Goal: Task Accomplishment & Management: Complete application form

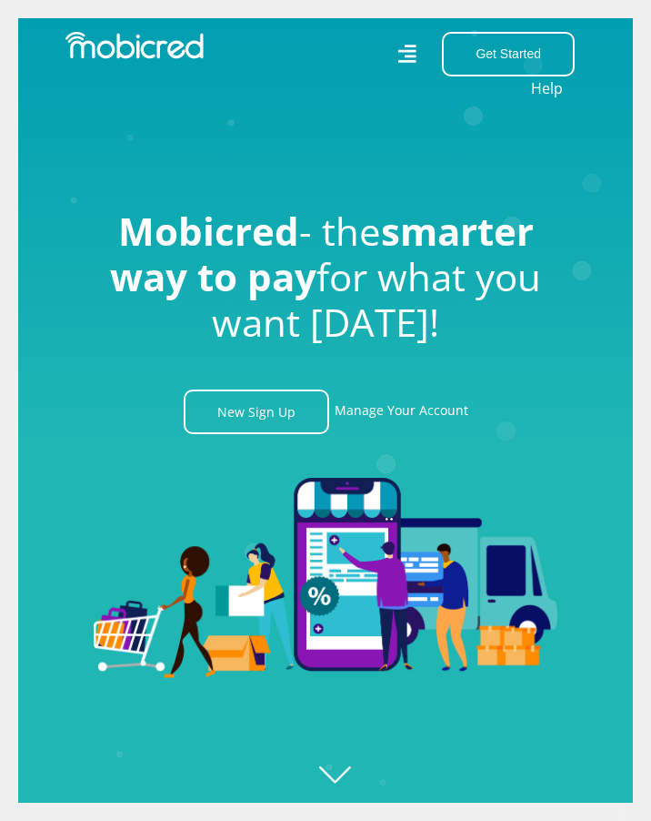
scroll to position [0, 8353]
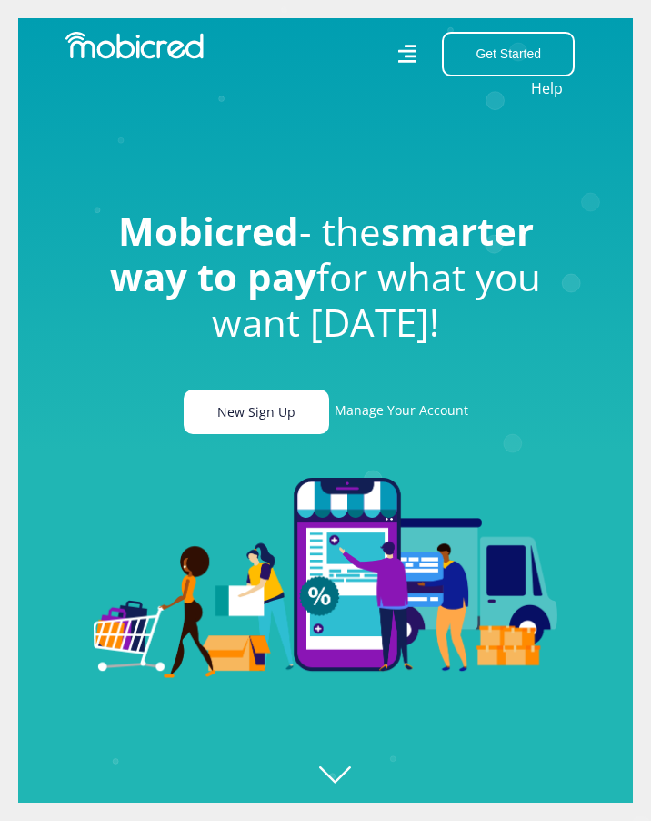
click at [258, 416] on link "New Sign Up" at bounding box center [257, 411] width 146 height 45
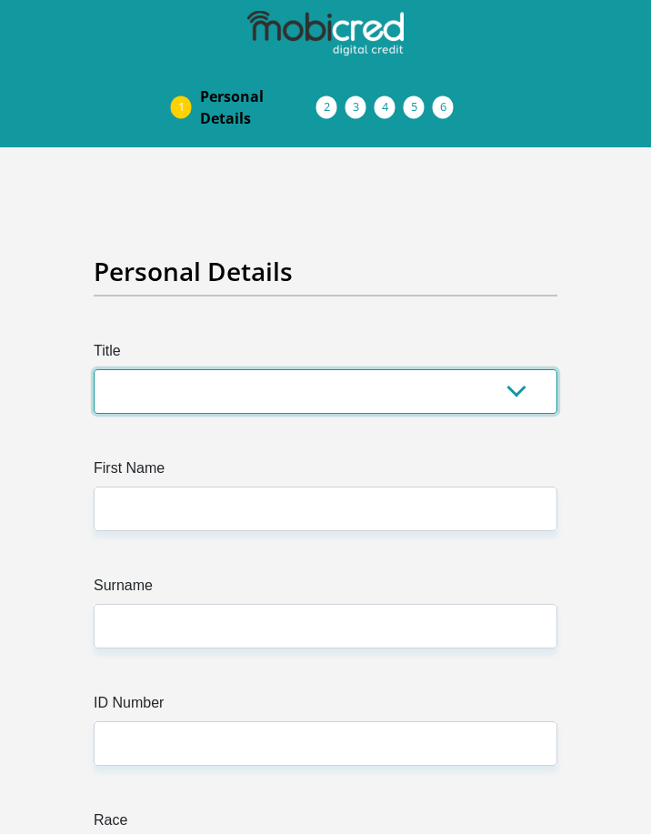
click at [184, 389] on select "Mr Ms Mrs Dr [PERSON_NAME]" at bounding box center [326, 391] width 464 height 45
select select "Mr"
click at [94, 369] on select "Mr Ms Mrs Dr [PERSON_NAME]" at bounding box center [326, 391] width 464 height 45
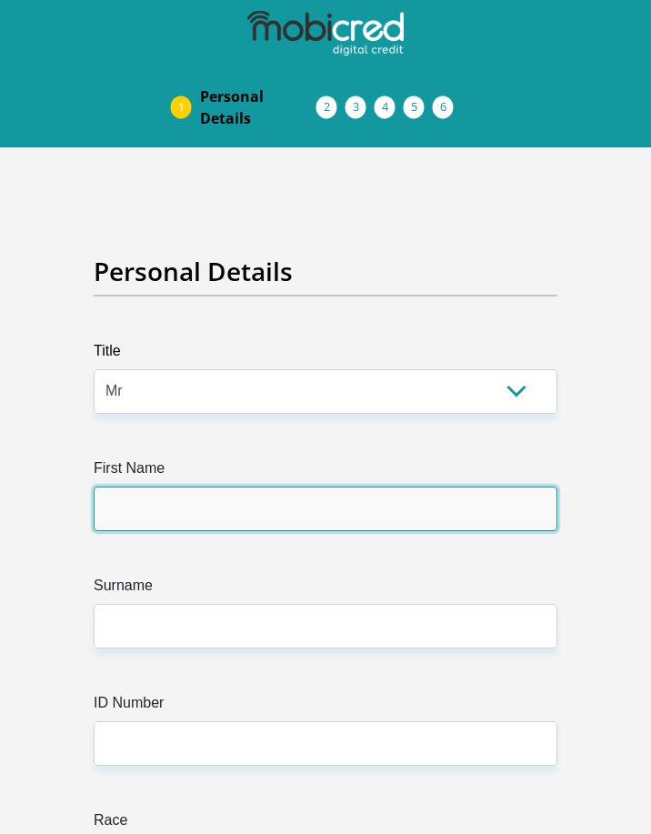
click at [203, 504] on input "First Name" at bounding box center [326, 509] width 464 height 45
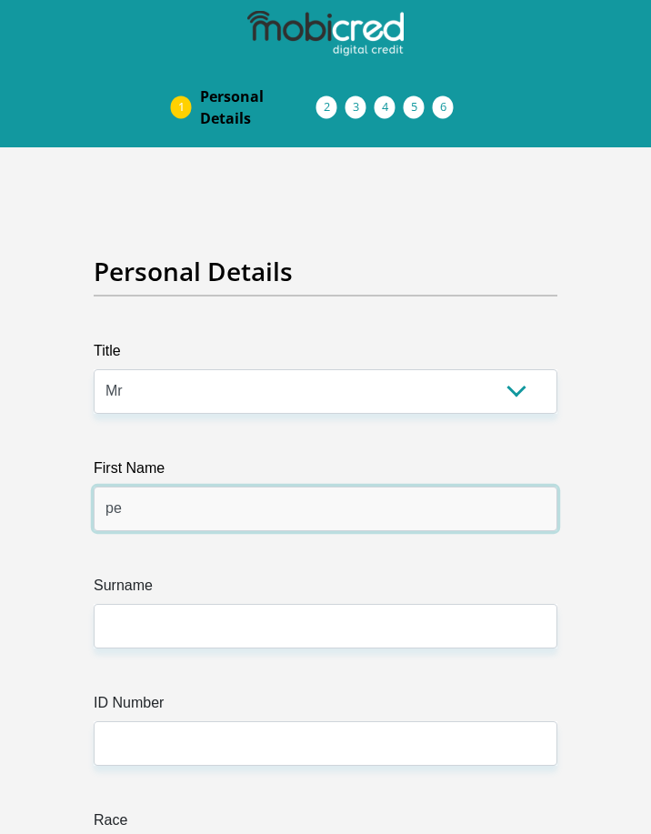
type input "p"
type input "[PERSON_NAME]"
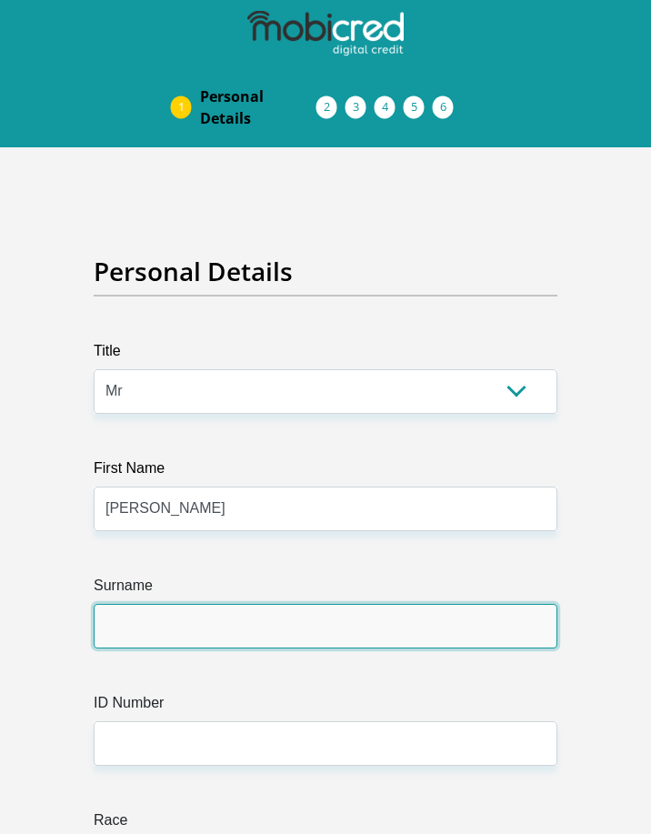
click at [207, 647] on input "Surname" at bounding box center [326, 626] width 464 height 45
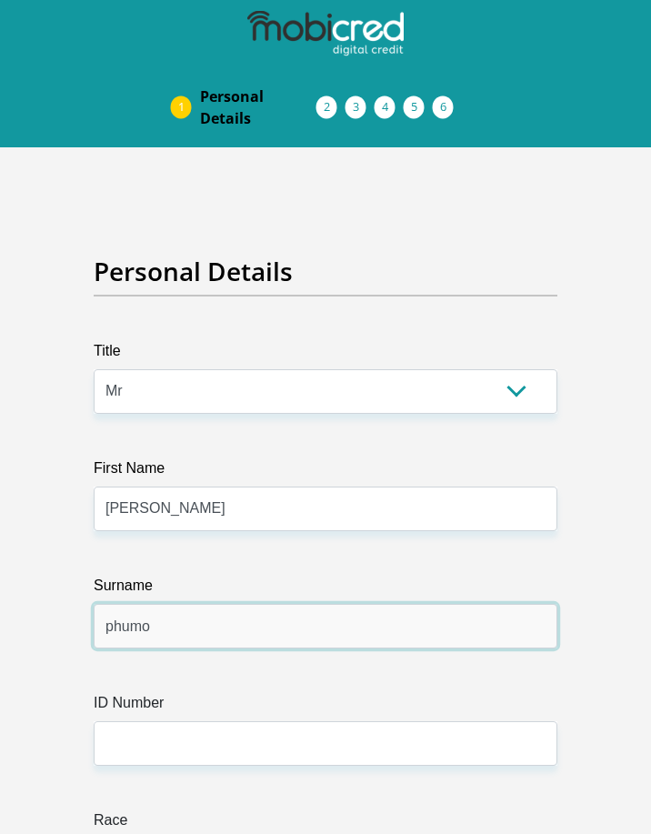
type input "phumo"
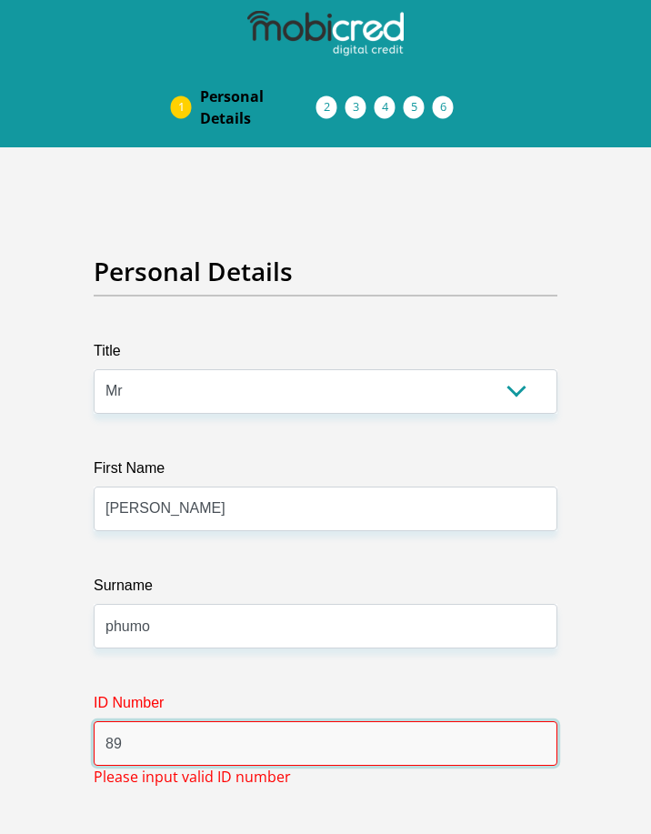
type input "8"
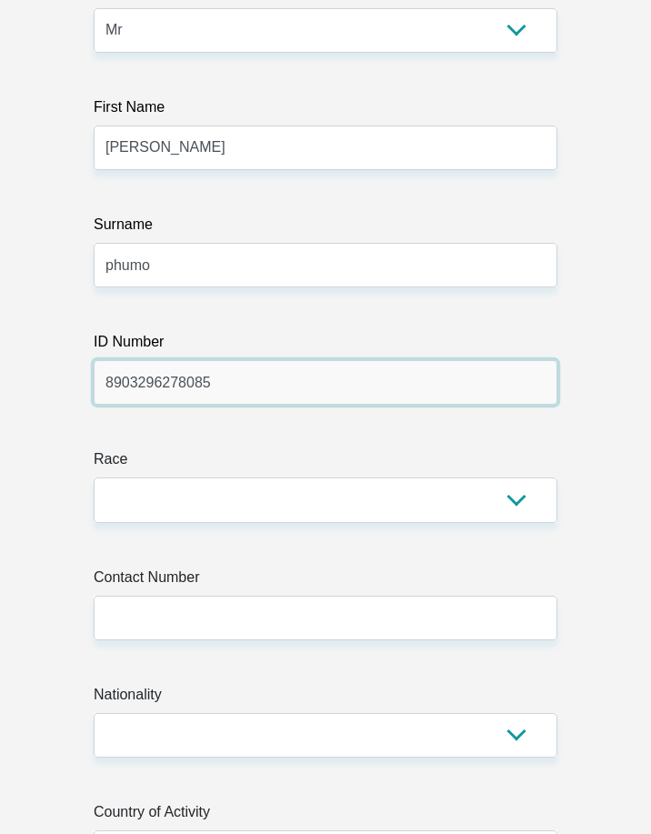
scroll to position [364, 0]
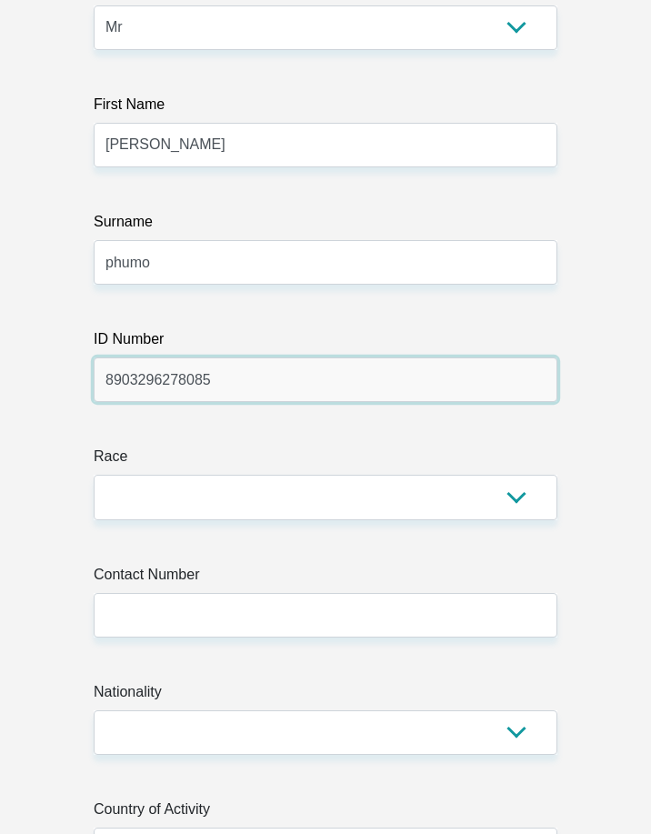
type input "8903296278085"
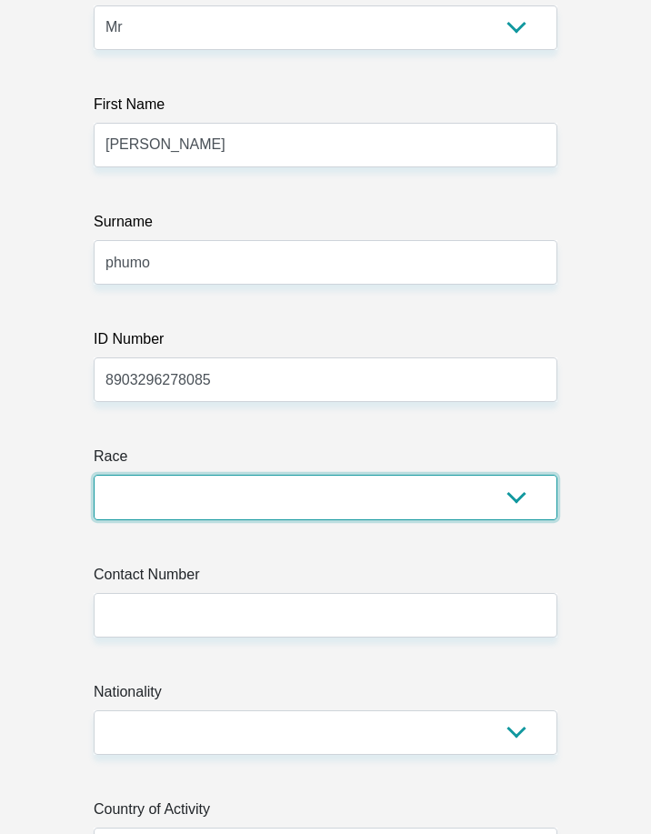
click at [129, 496] on select "Black Coloured Indian White Other" at bounding box center [326, 497] width 464 height 45
select select "1"
click at [94, 475] on select "Black Coloured Indian White Other" at bounding box center [326, 497] width 464 height 45
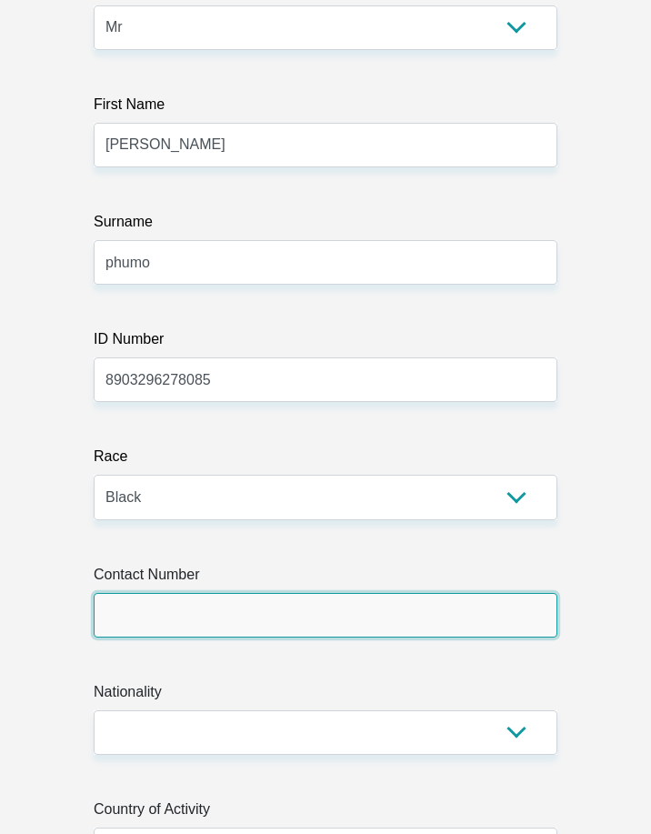
click at [190, 609] on input "Contact Number" at bounding box center [326, 615] width 464 height 45
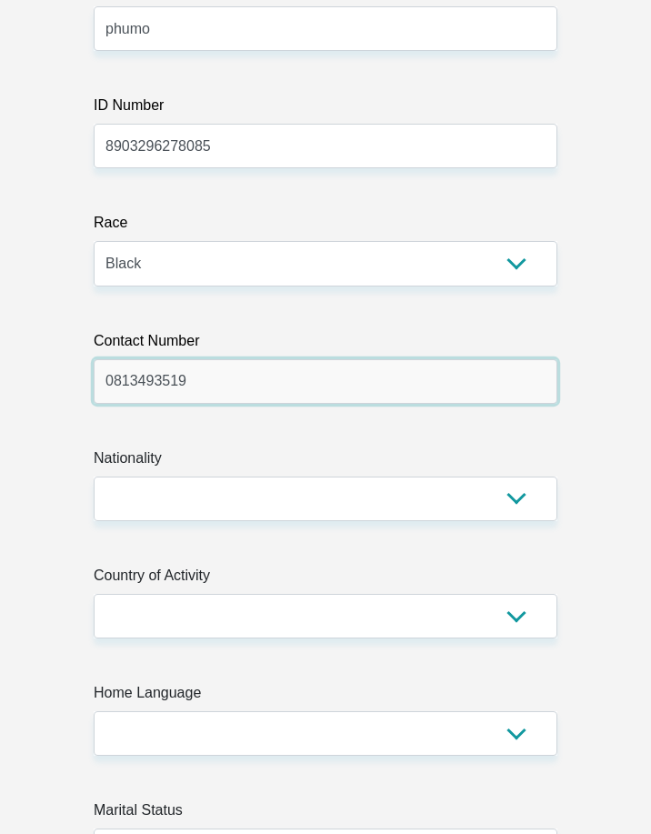
scroll to position [637, 0]
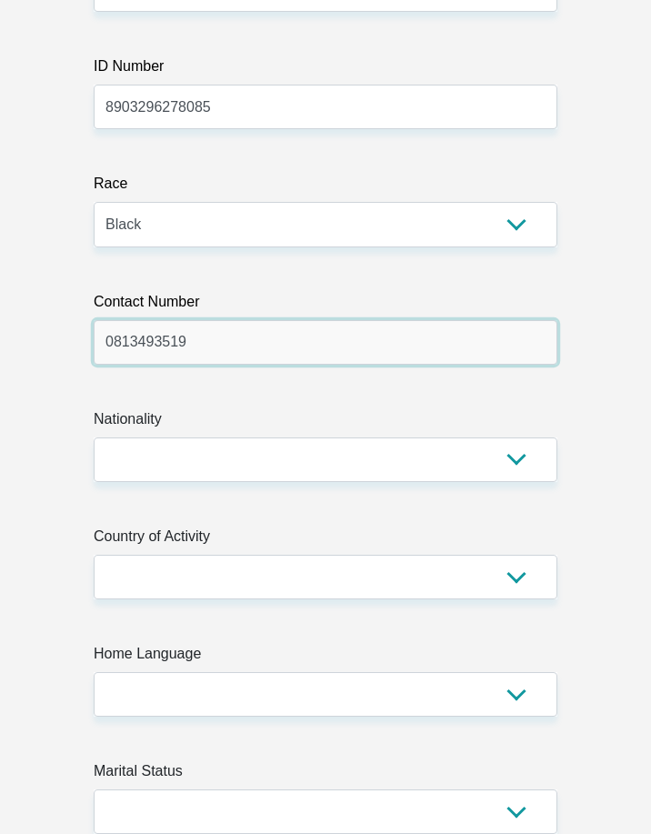
type input "0813493519"
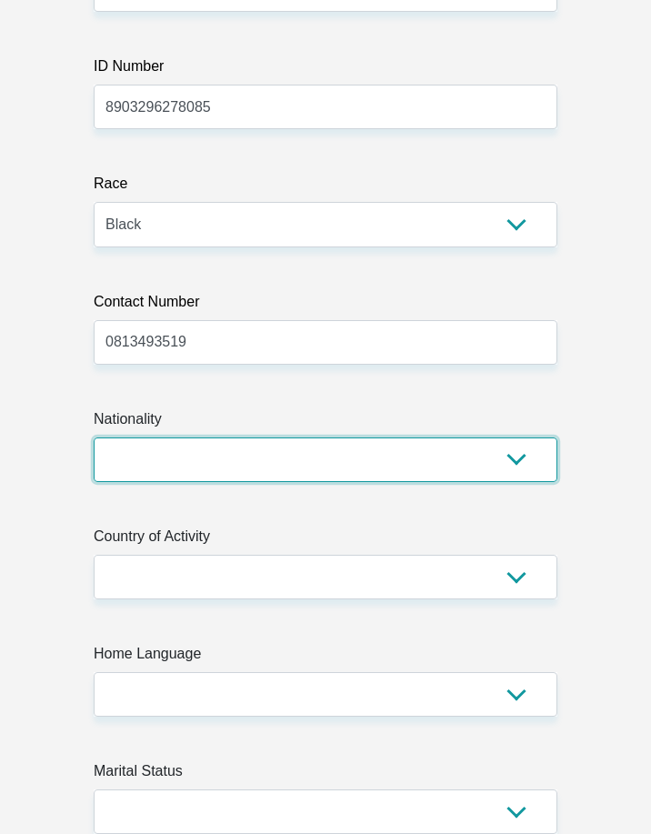
click at [186, 452] on select "[GEOGRAPHIC_DATA] [GEOGRAPHIC_DATA] [GEOGRAPHIC_DATA] [GEOGRAPHIC_DATA] [GEOGRA…" at bounding box center [326, 460] width 464 height 45
select select "ZAF"
click at [94, 438] on select "[GEOGRAPHIC_DATA] [GEOGRAPHIC_DATA] [GEOGRAPHIC_DATA] [GEOGRAPHIC_DATA] [GEOGRA…" at bounding box center [326, 460] width 464 height 45
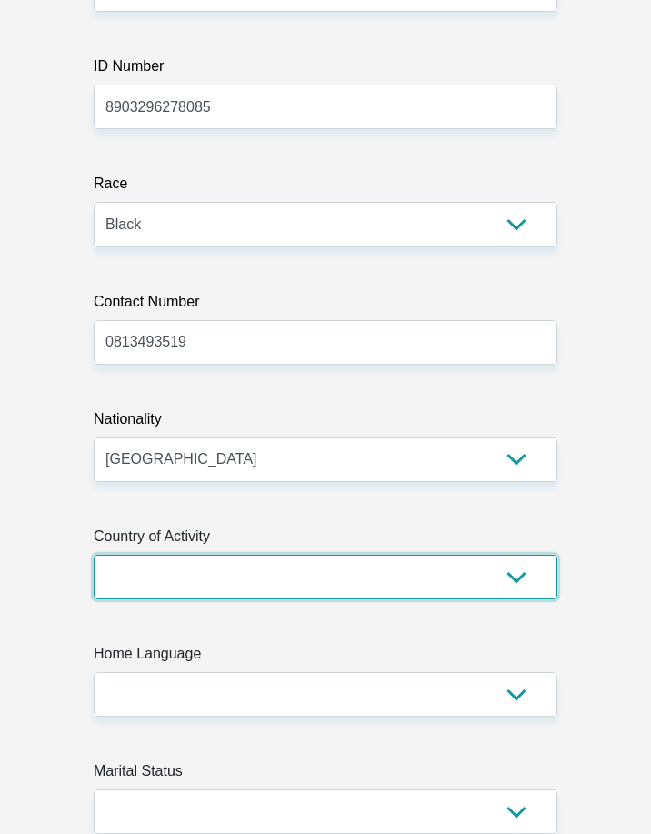
click at [180, 576] on select "[GEOGRAPHIC_DATA] [GEOGRAPHIC_DATA] [GEOGRAPHIC_DATA] [GEOGRAPHIC_DATA] [GEOGRA…" at bounding box center [326, 577] width 464 height 45
select select "ZAF"
click at [94, 555] on select "[GEOGRAPHIC_DATA] [GEOGRAPHIC_DATA] [GEOGRAPHIC_DATA] [GEOGRAPHIC_DATA] [GEOGRA…" at bounding box center [326, 577] width 464 height 45
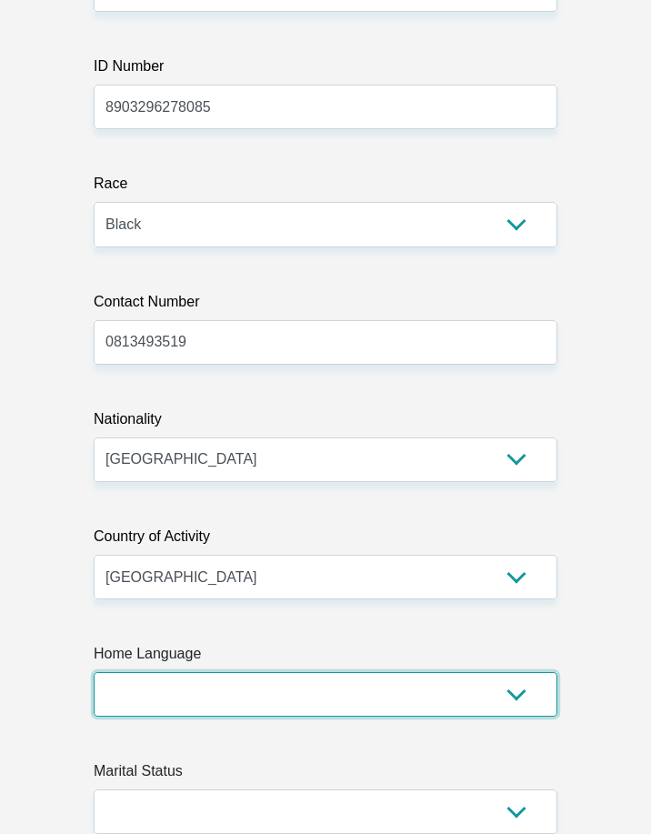
click at [237, 690] on select "Afrikaans English Sepedi South Ndebele Southern Sotho Swati Tsonga Tswana Venda…" at bounding box center [326, 694] width 464 height 45
select select "sot"
click at [94, 672] on select "Afrikaans English Sepedi South Ndebele Southern Sotho Swati Tsonga Tswana Venda…" at bounding box center [326, 694] width 464 height 45
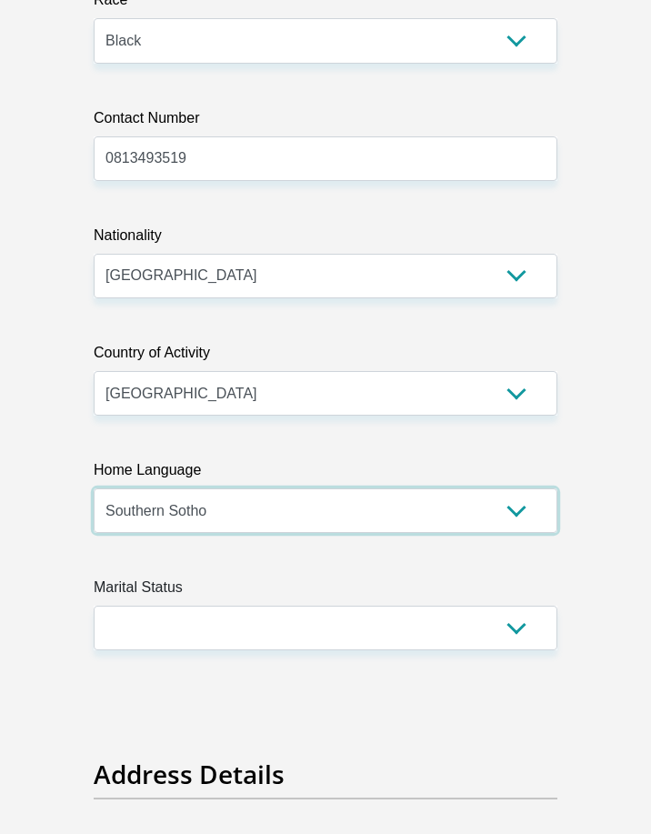
scroll to position [910, 0]
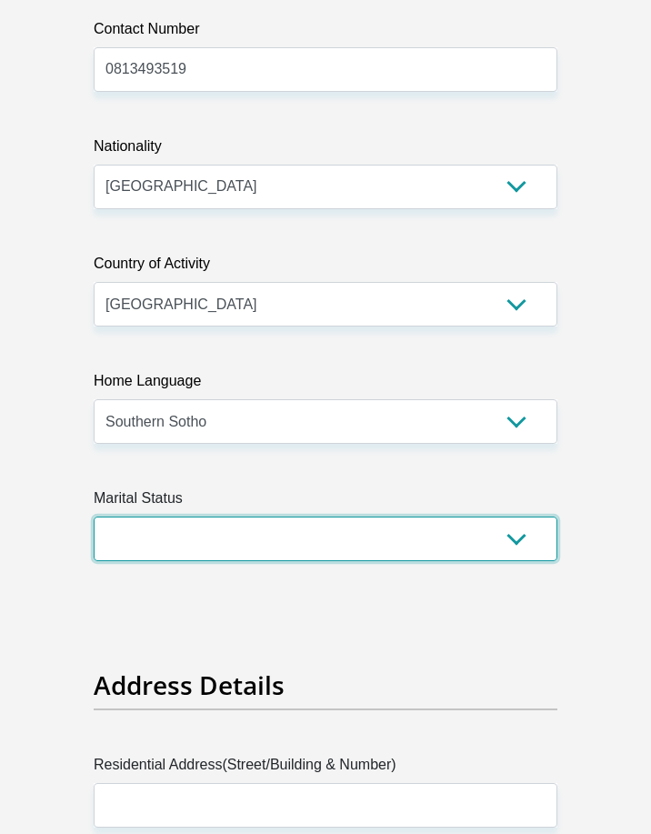
click at [212, 530] on select "Married ANC Single Divorced Widowed Married COP or Customary Law" at bounding box center [326, 539] width 464 height 45
select select "2"
click at [94, 517] on select "Married ANC Single Divorced Widowed Married COP or Customary Law" at bounding box center [326, 539] width 464 height 45
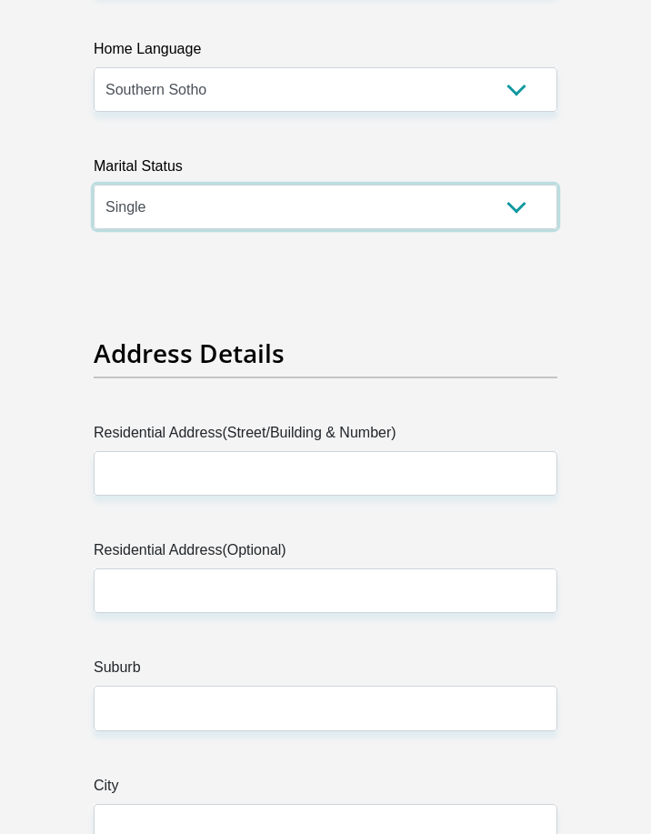
scroll to position [1274, 0]
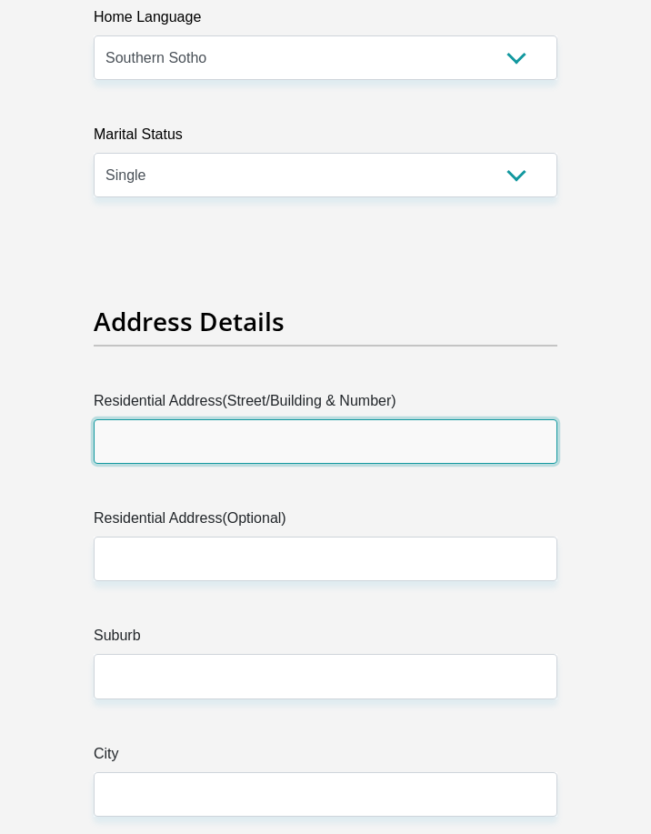
click at [157, 440] on input "Residential Address(Street/Building & Number)" at bounding box center [326, 441] width 464 height 45
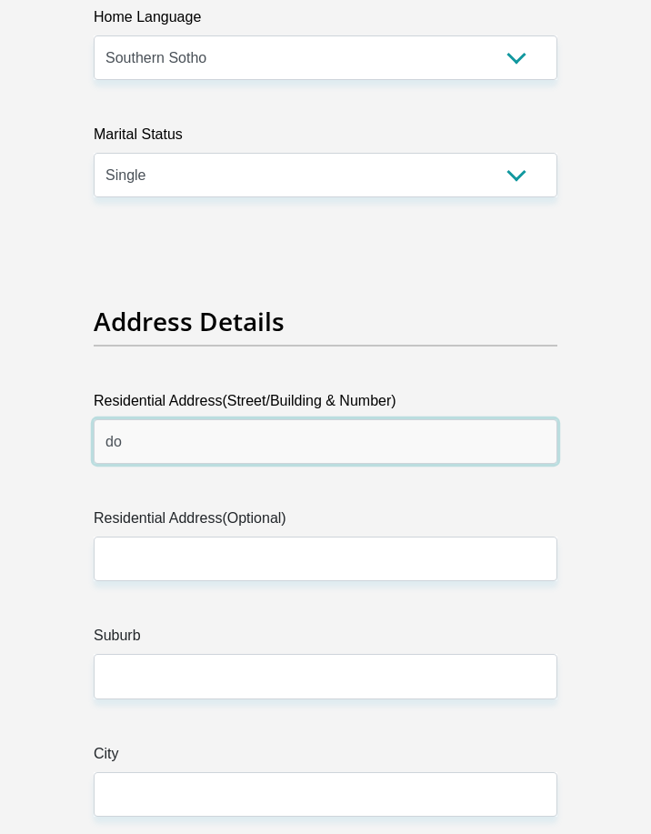
type input "d"
type input "[GEOGRAPHIC_DATA]"
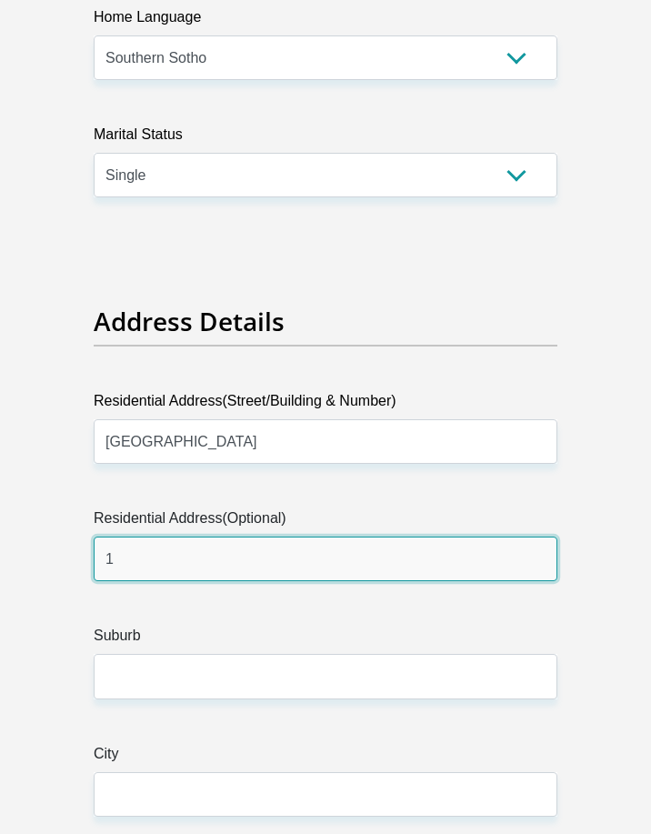
type input "1"
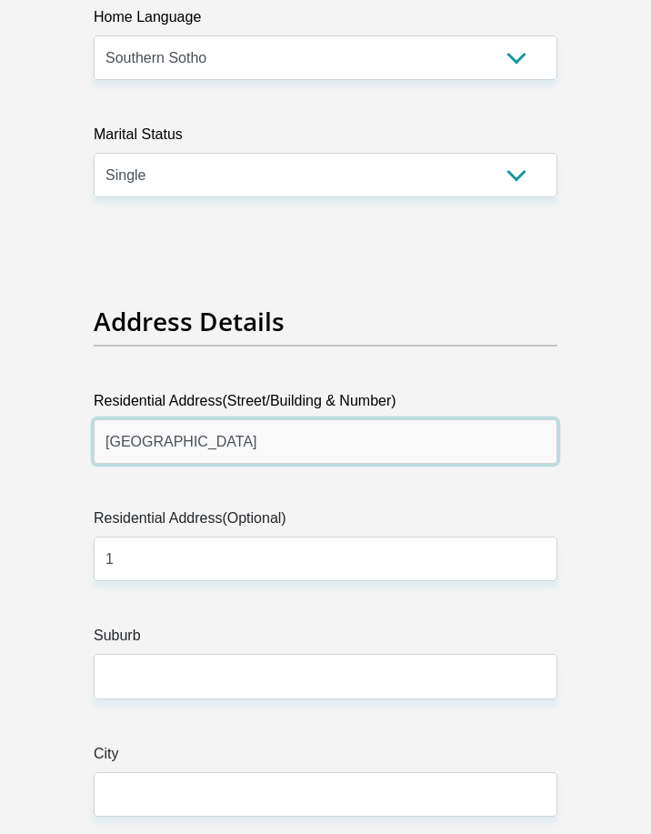
click at [207, 449] on input "[GEOGRAPHIC_DATA]" at bounding box center [326, 441] width 464 height 45
drag, startPoint x: 172, startPoint y: 443, endPoint x: 179, endPoint y: 490, distance: 47.9
click at [217, 450] on input "[GEOGRAPHIC_DATA]" at bounding box center [326, 441] width 464 height 45
type input "[GEOGRAPHIC_DATA]"
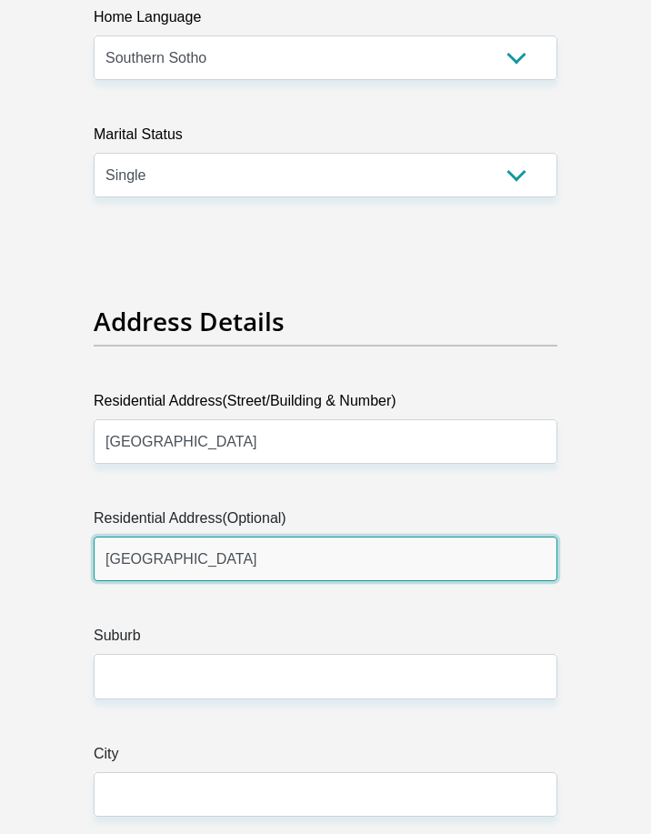
type input "[GEOGRAPHIC_DATA]"
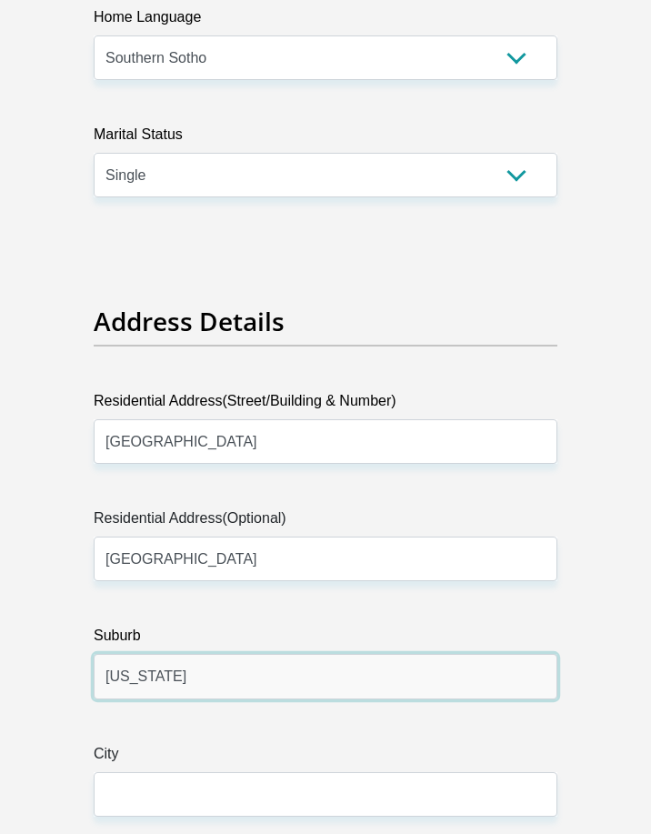
type input "[US_STATE]"
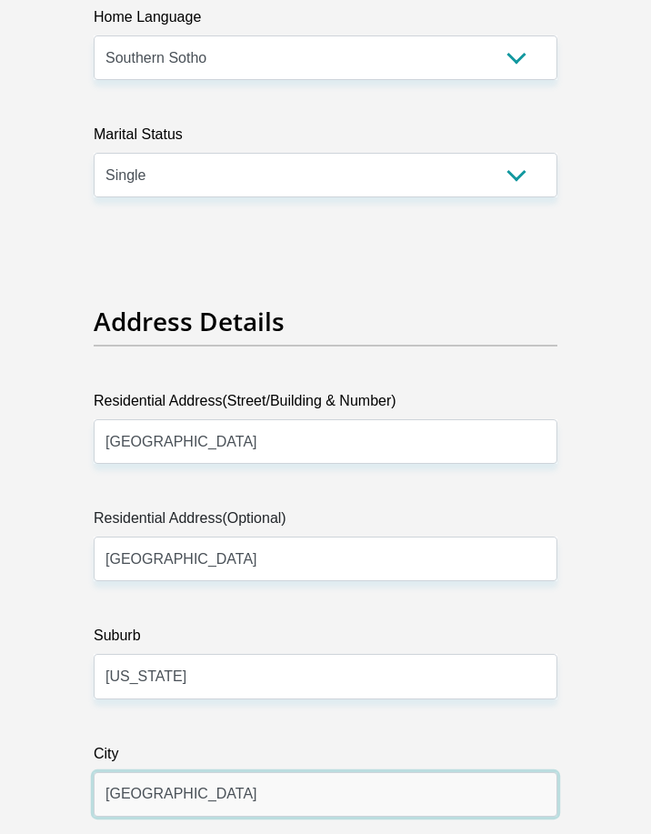
type input "[GEOGRAPHIC_DATA]"
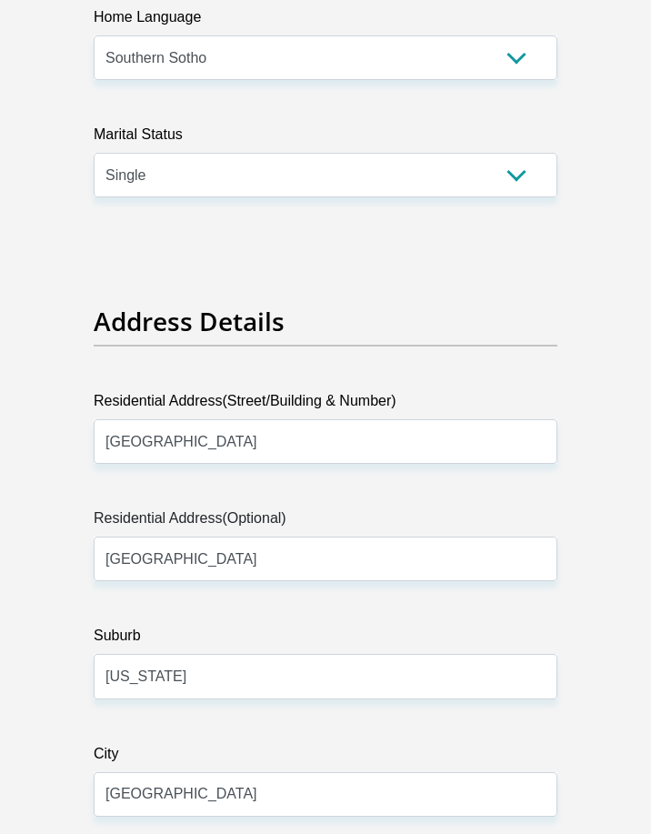
scroll to position [1769, 0]
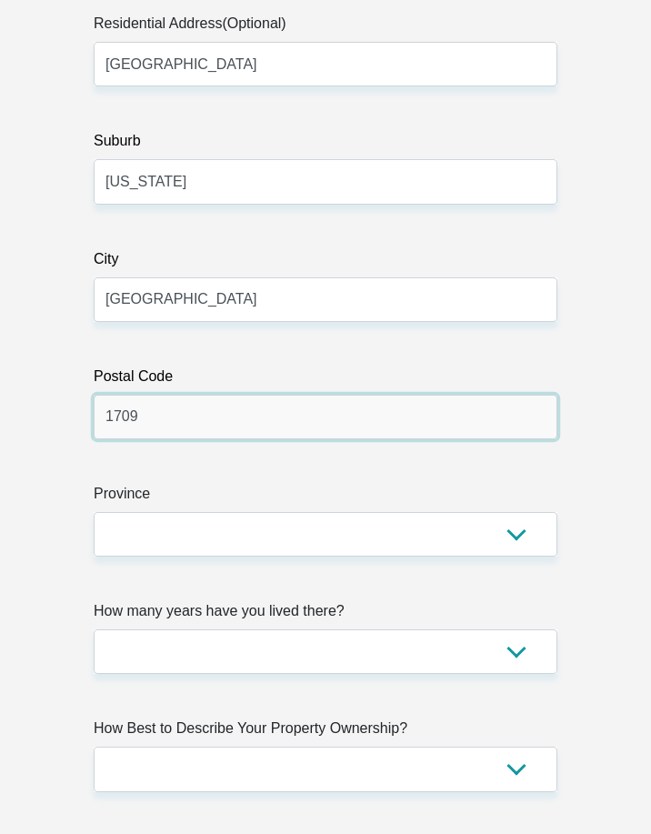
type input "1709"
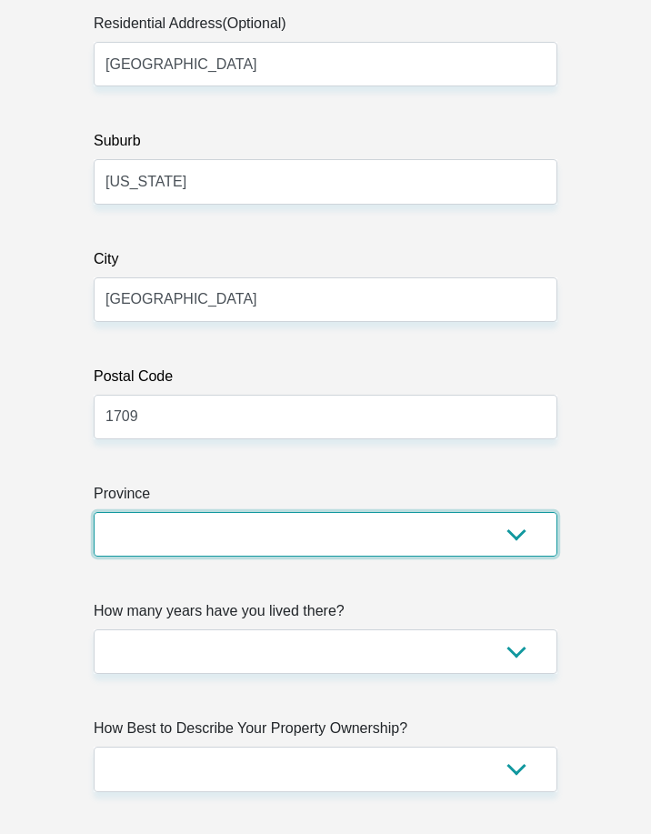
click at [142, 531] on select "Eastern Cape Free State [GEOGRAPHIC_DATA] [GEOGRAPHIC_DATA][DATE] [GEOGRAPHIC_D…" at bounding box center [326, 534] width 464 height 45
select select "Gauteng"
click at [94, 512] on select "Eastern Cape Free State [GEOGRAPHIC_DATA] [GEOGRAPHIC_DATA][DATE] [GEOGRAPHIC_D…" at bounding box center [326, 534] width 464 height 45
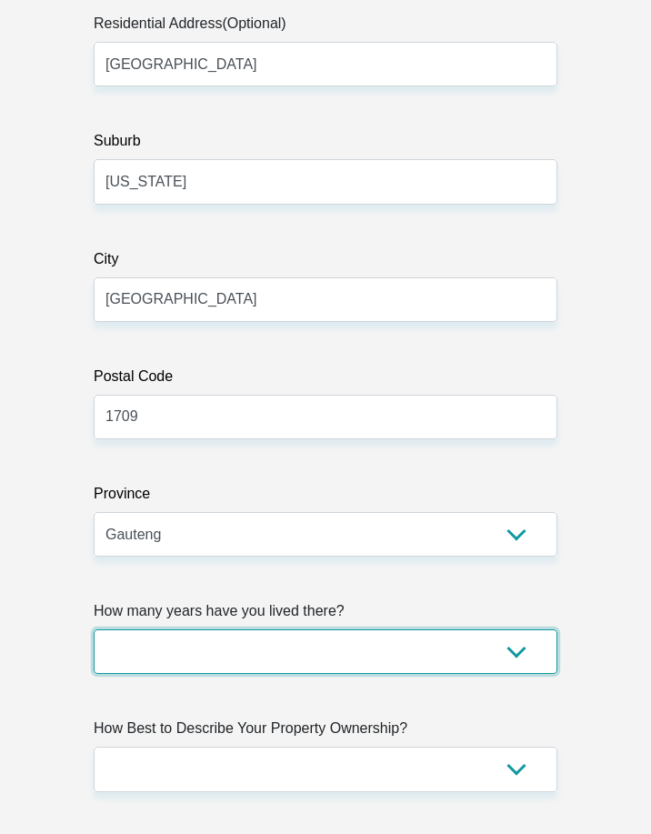
click at [192, 642] on select "less than 1 year 1-3 years 3-5 years 5+ years" at bounding box center [326, 652] width 464 height 45
select select "5"
click at [94, 630] on select "less than 1 year 1-3 years 3-5 years 5+ years" at bounding box center [326, 652] width 464 height 45
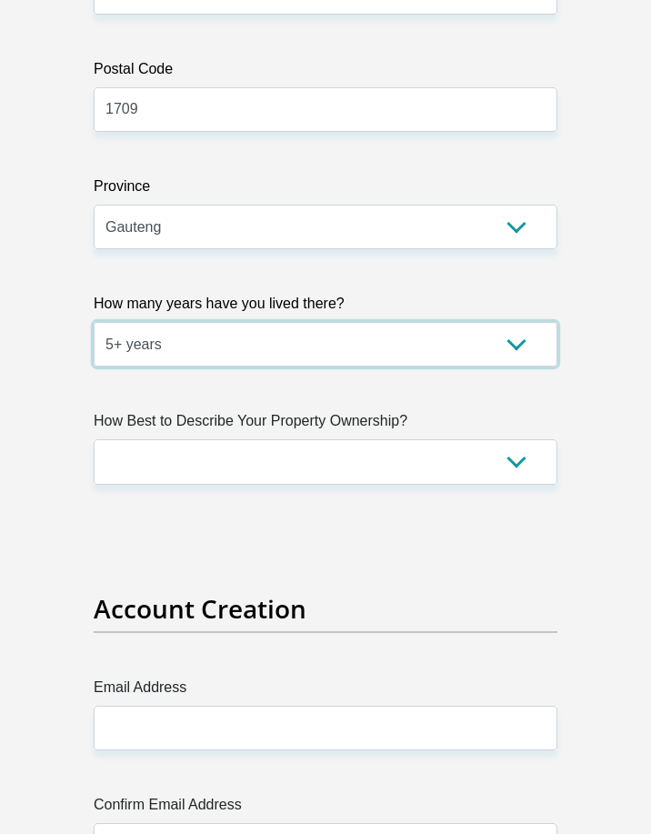
scroll to position [2133, 0]
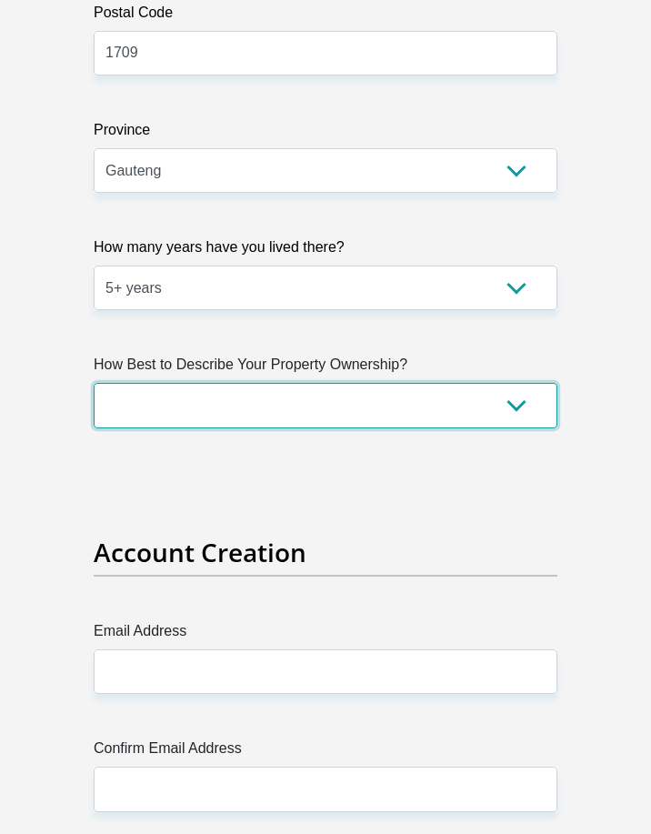
click at [230, 399] on select "Owned Rented Family Owned Company Dwelling" at bounding box center [326, 405] width 464 height 45
click at [94, 383] on select "Owned Rented Family Owned Company Dwelling" at bounding box center [326, 405] width 464 height 45
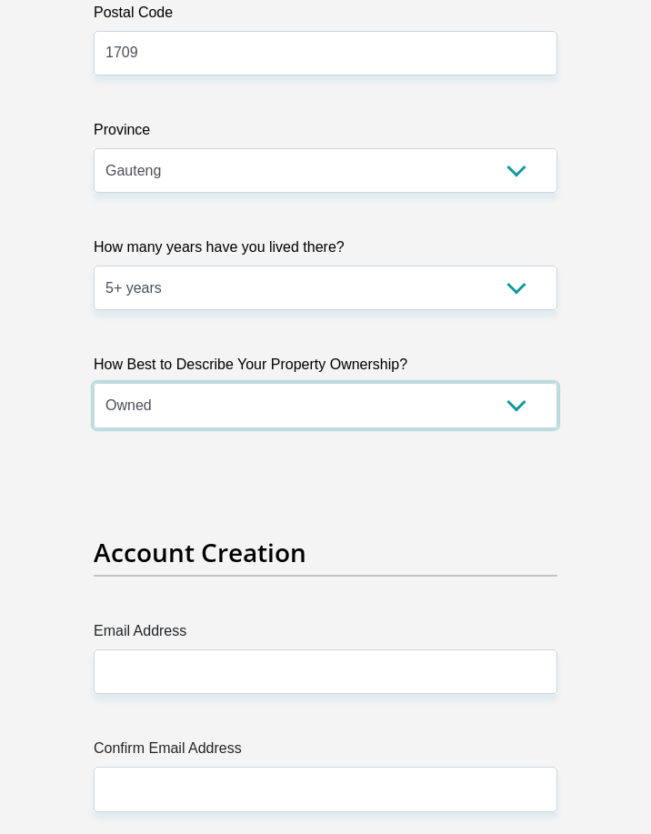
click at [194, 409] on select "Owned Rented Family Owned Company Dwelling" at bounding box center [326, 405] width 464 height 45
select select "parents"
click at [94, 383] on select "Owned Rented Family Owned Company Dwelling" at bounding box center [326, 405] width 464 height 45
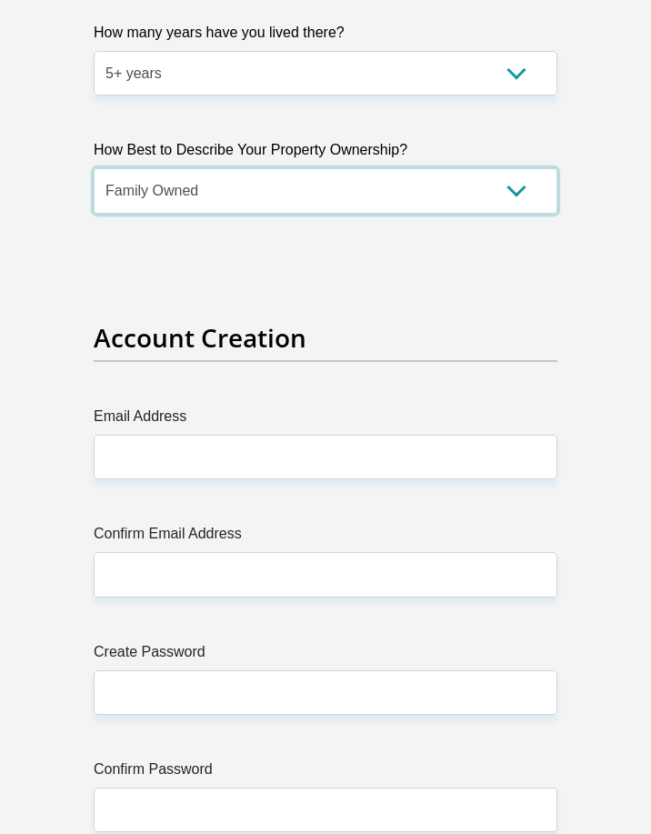
scroll to position [2406, 0]
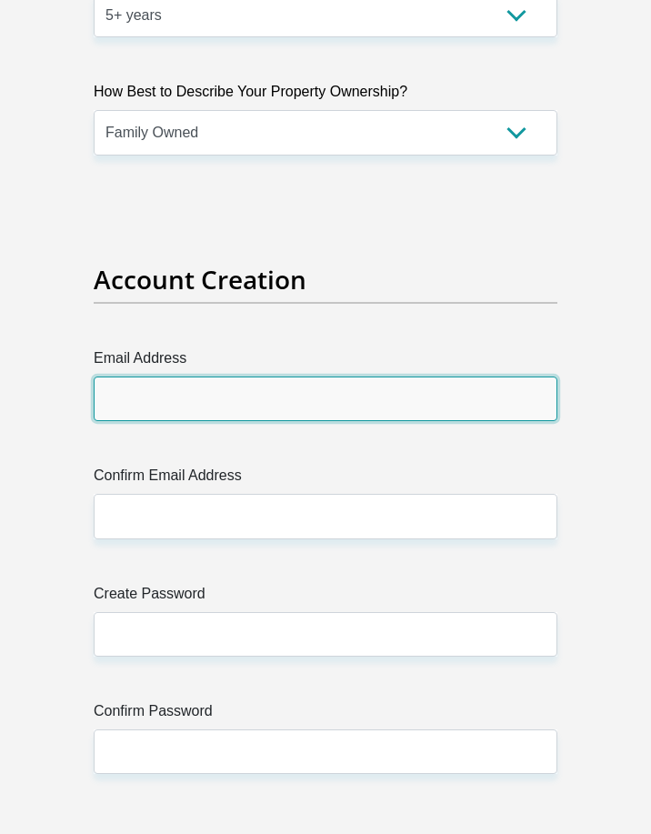
click at [136, 396] on input "Email Address" at bounding box center [326, 399] width 464 height 45
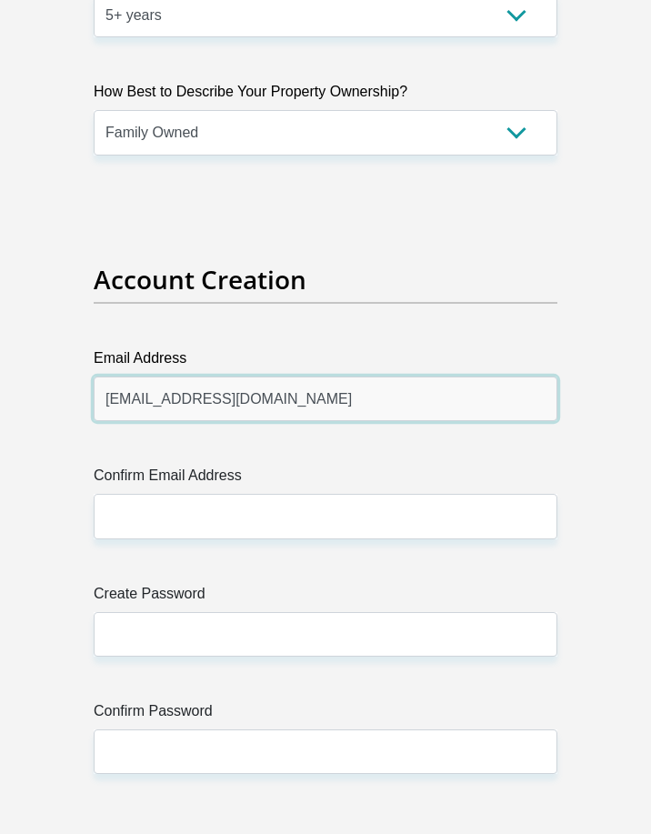
type input "[EMAIL_ADDRESS][DOMAIN_NAME]"
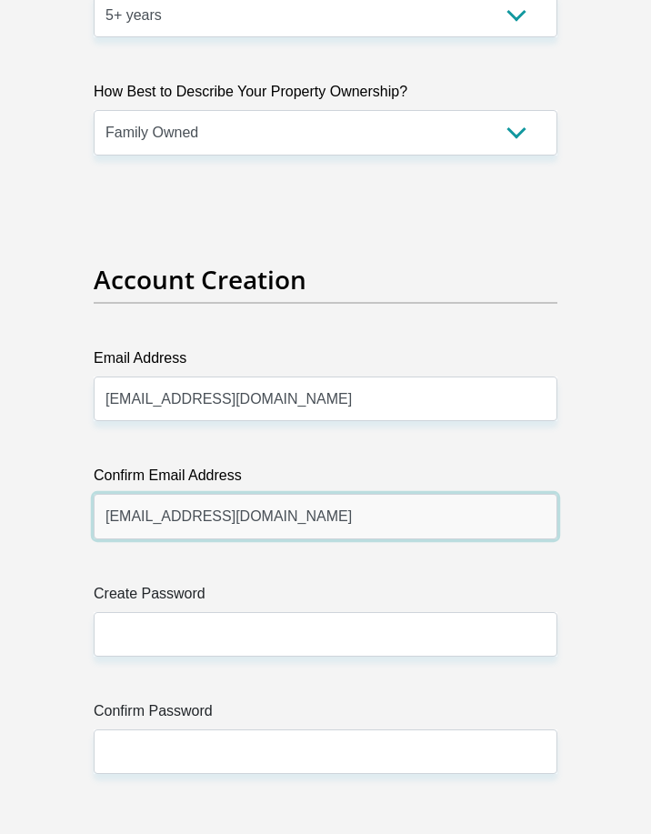
type input "[EMAIL_ADDRESS][DOMAIN_NAME]"
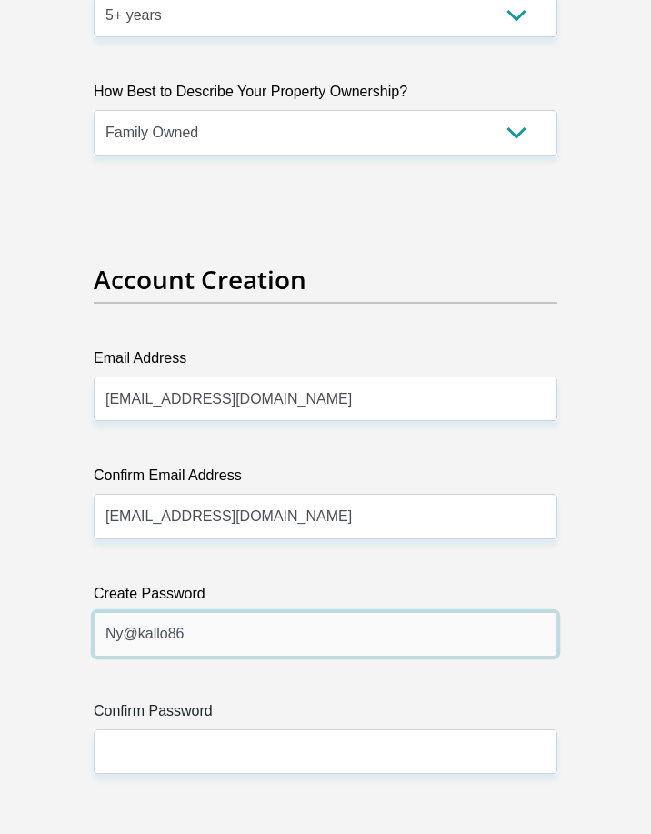
type input "Ny@kallo86"
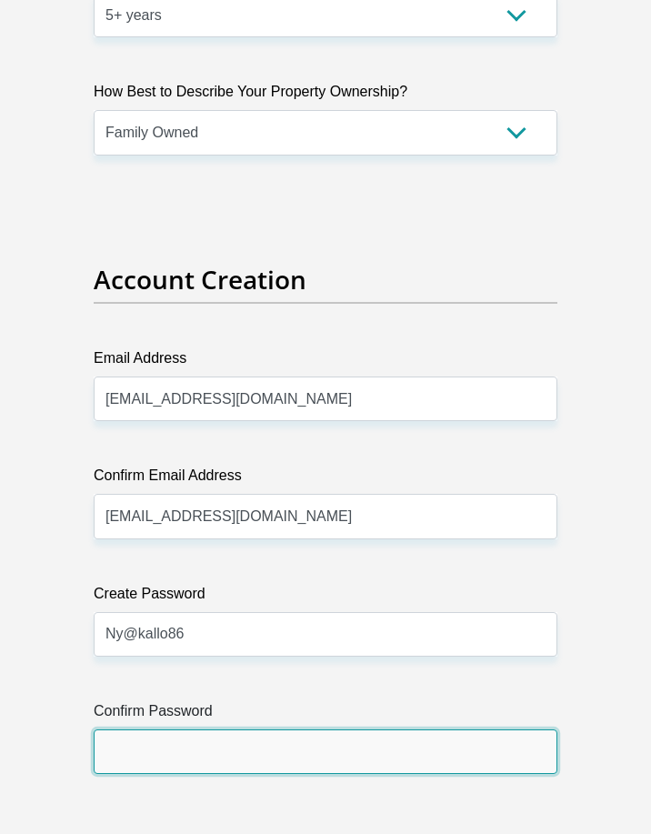
click at [283, 735] on input "Confirm Password" at bounding box center [326, 752] width 464 height 45
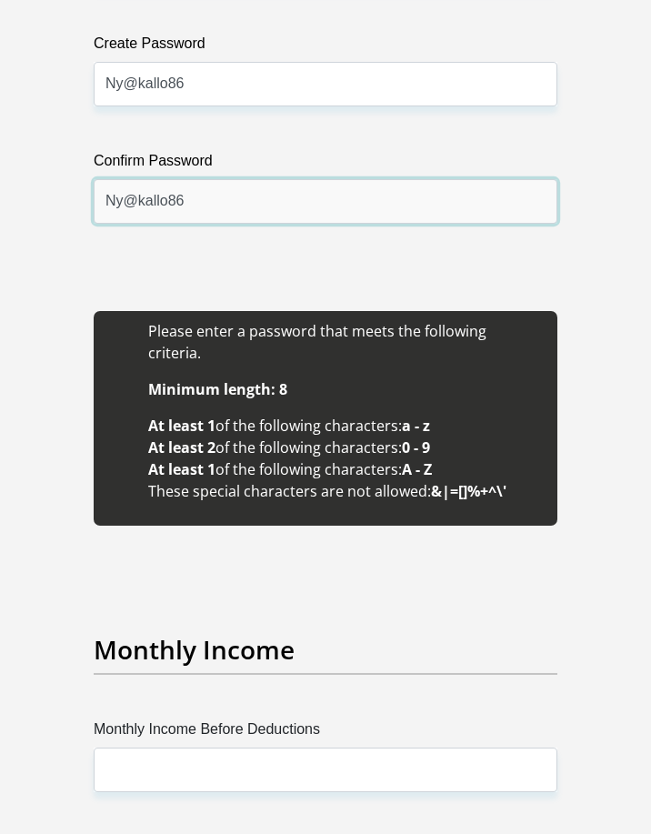
scroll to position [3043, 0]
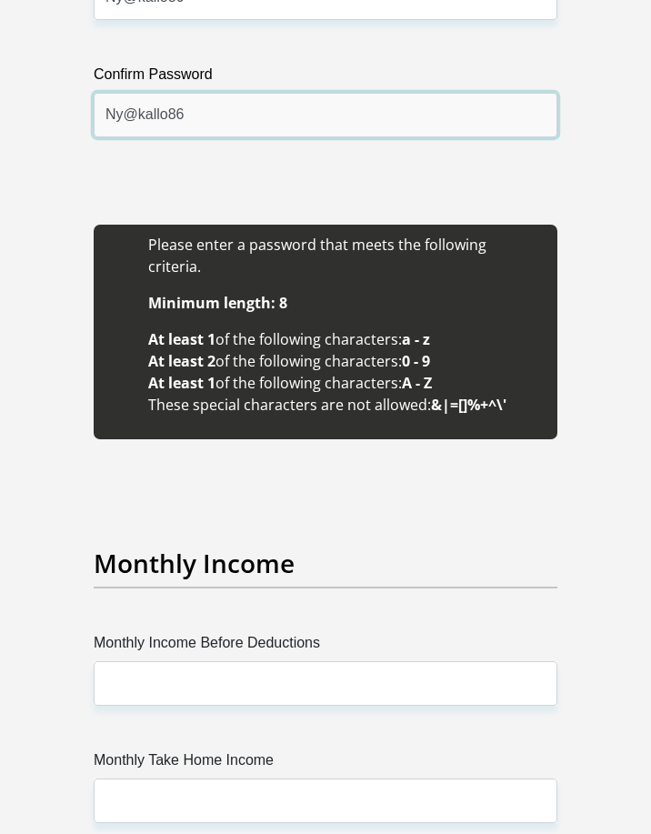
type input "Ny@kallo86"
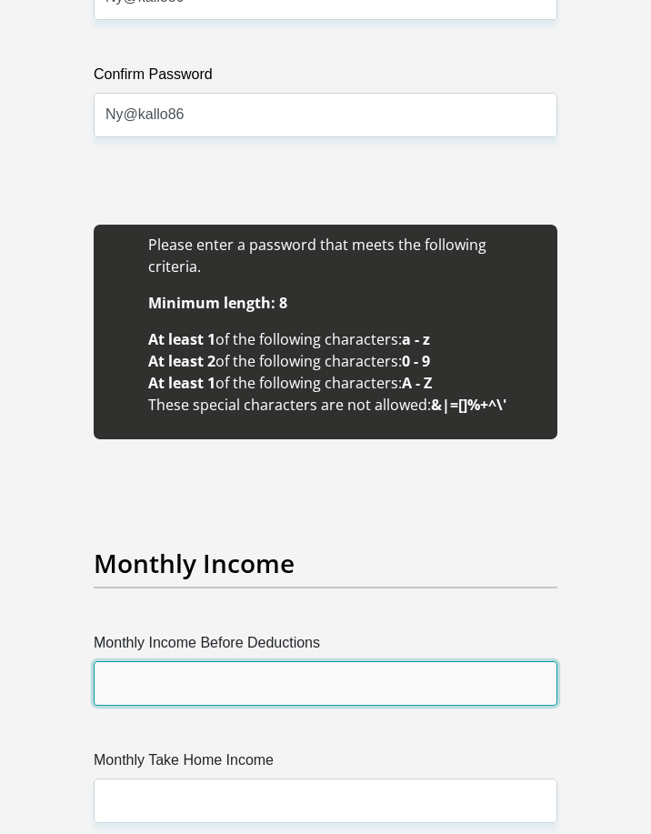
click at [286, 666] on input "Monthly Income Before Deductions" at bounding box center [326, 683] width 464 height 45
type input "10255"
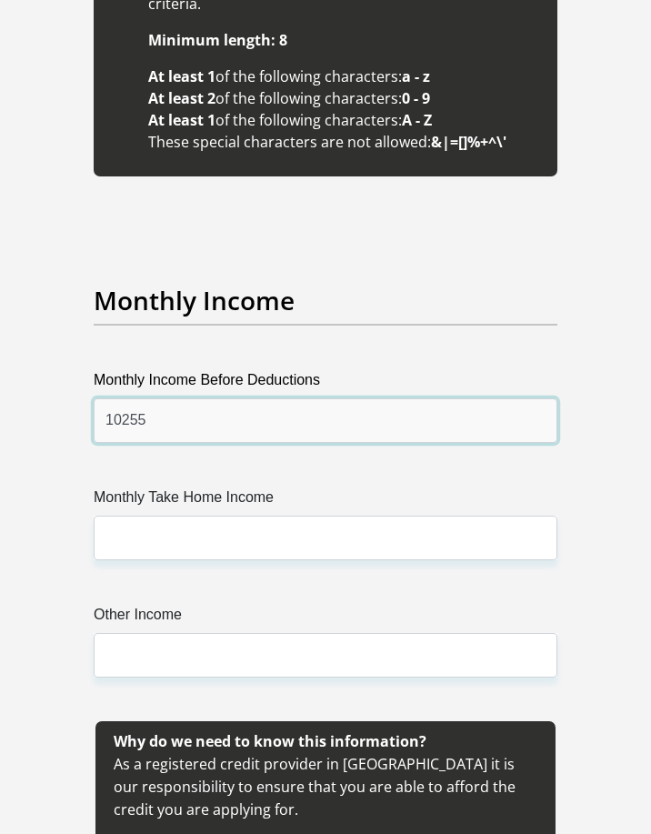
scroll to position [3316, 0]
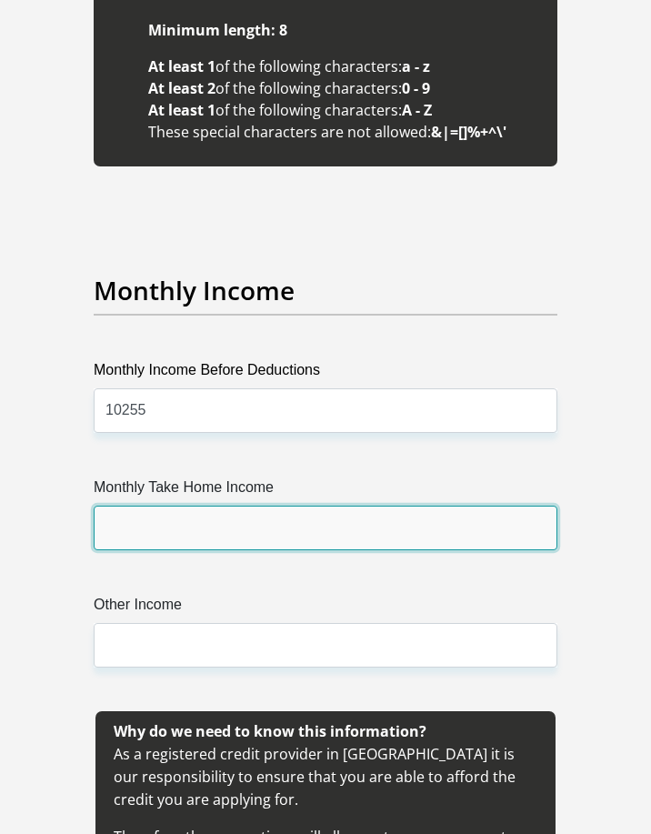
click at [172, 506] on input "Monthly Take Home Income" at bounding box center [326, 528] width 464 height 45
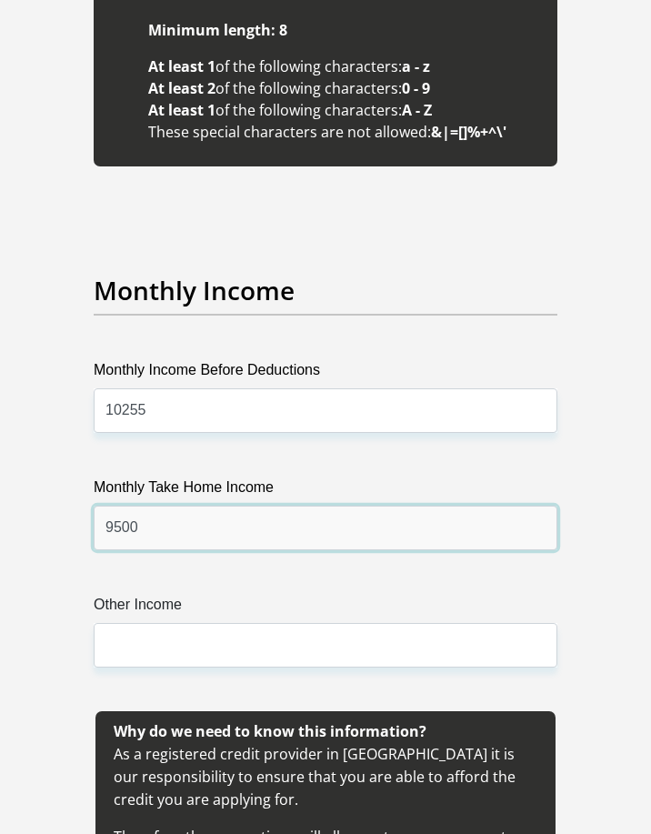
type input "9500"
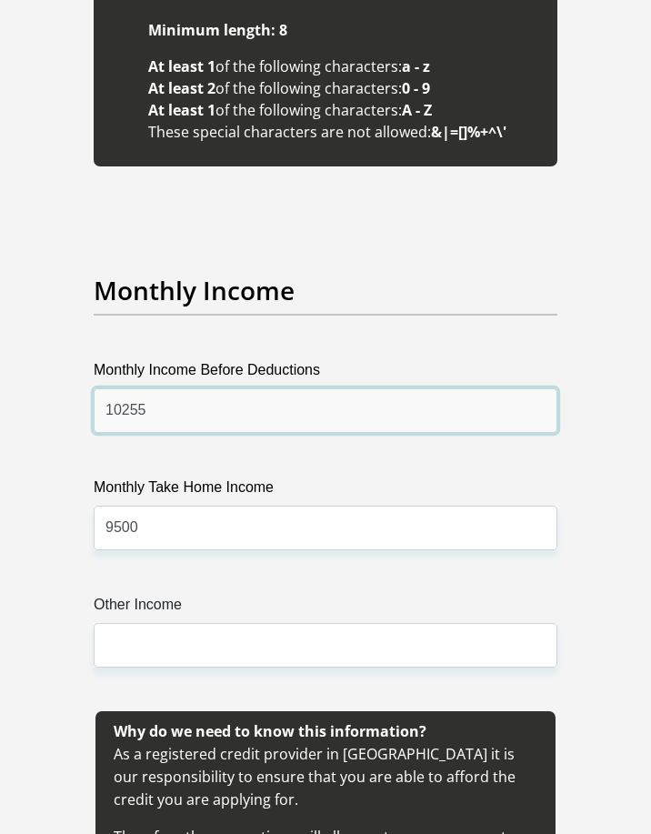
click at [164, 397] on input "10255" at bounding box center [326, 411] width 464 height 45
type input "1"
type input "11000"
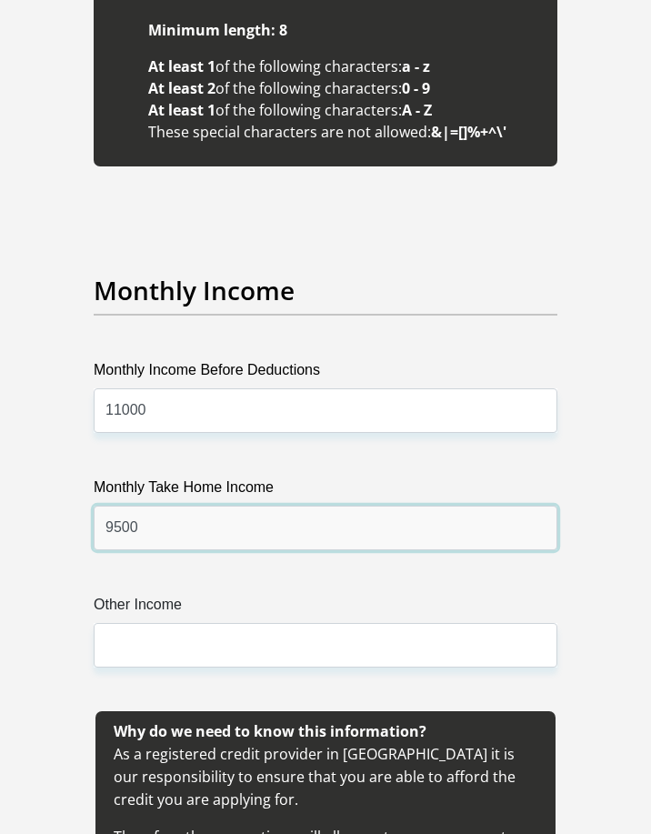
click at [214, 506] on input "9500" at bounding box center [326, 528] width 464 height 45
type input "9"
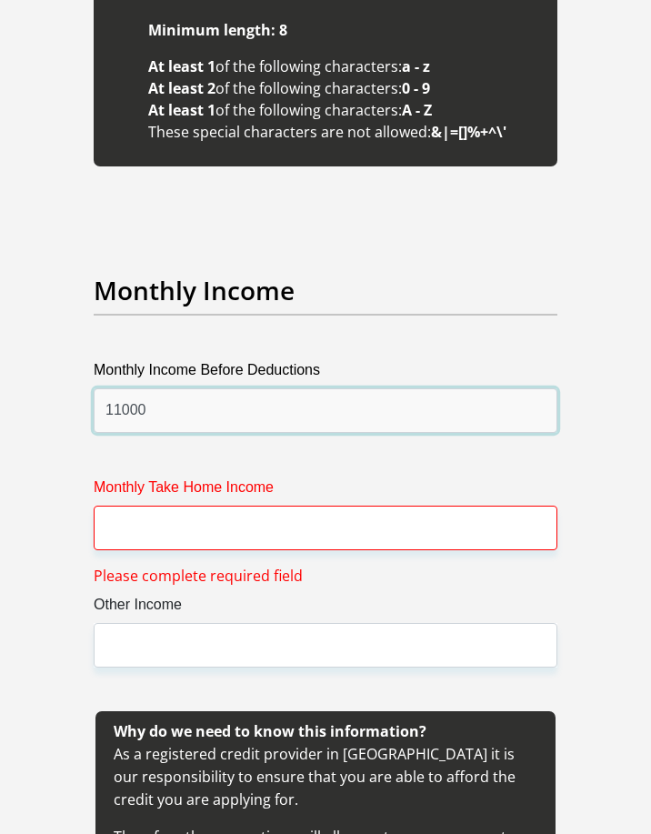
click at [182, 395] on input "11000" at bounding box center [326, 411] width 464 height 45
type input "1"
type input "10400"
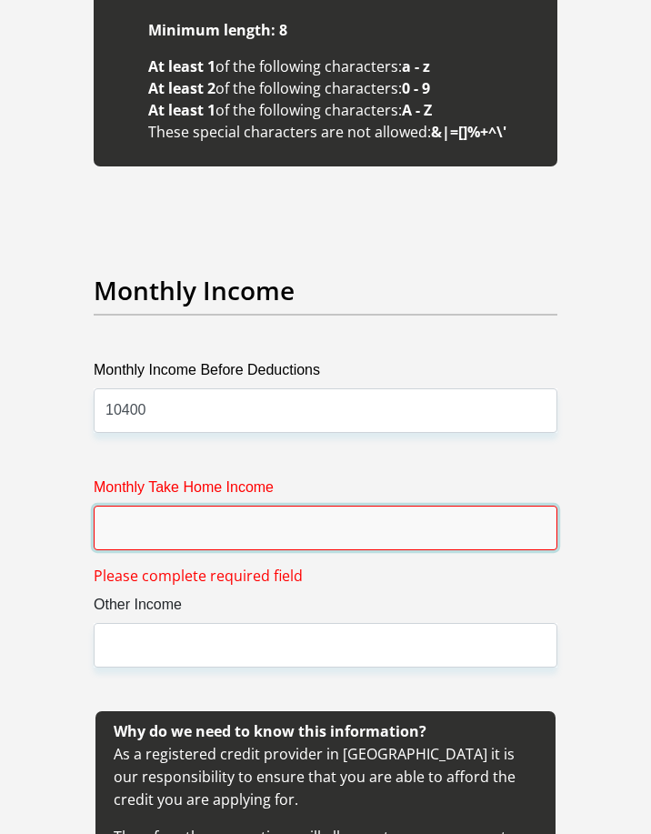
click at [153, 510] on input "Monthly Take Home Income" at bounding box center [326, 528] width 464 height 45
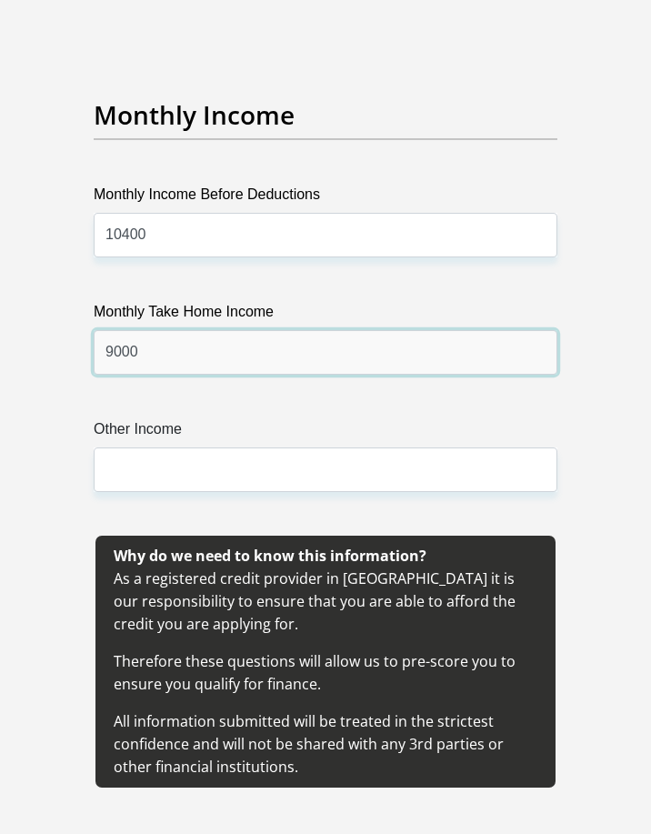
scroll to position [3498, 0]
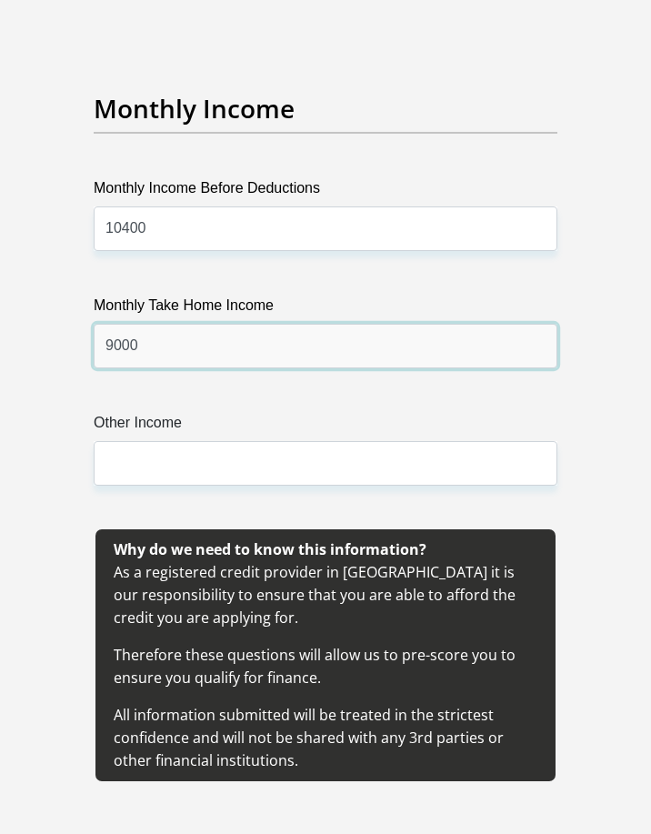
type input "9000"
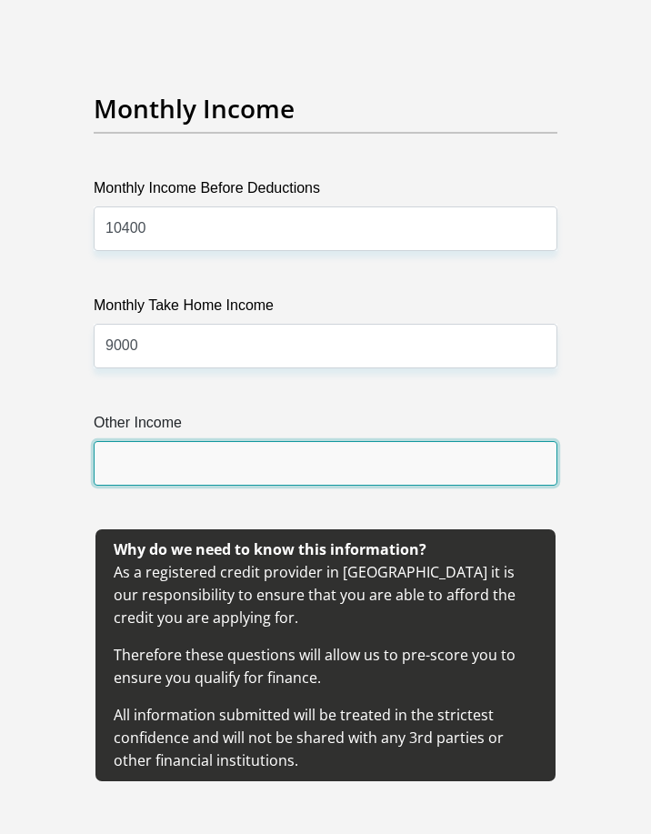
click at [194, 448] on input "Other Income" at bounding box center [326, 463] width 464 height 45
type input "1500"
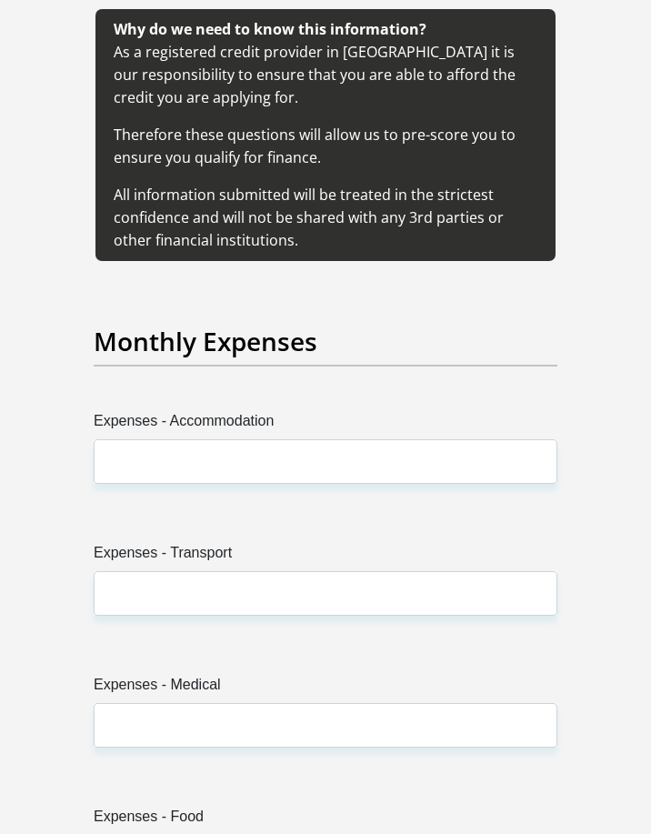
scroll to position [4043, 0]
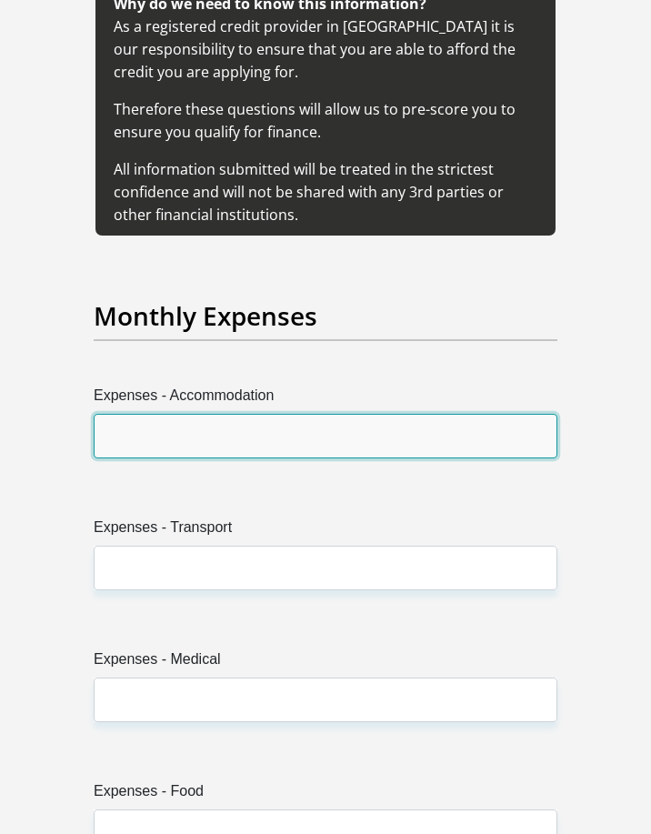
click at [204, 414] on input "Expenses - Accommodation" at bounding box center [326, 436] width 464 height 45
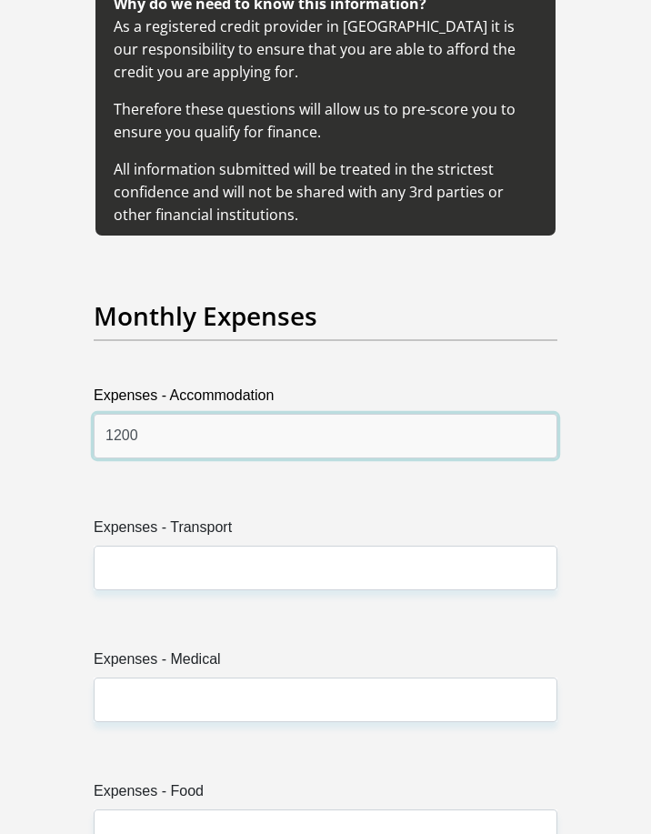
type input "1200"
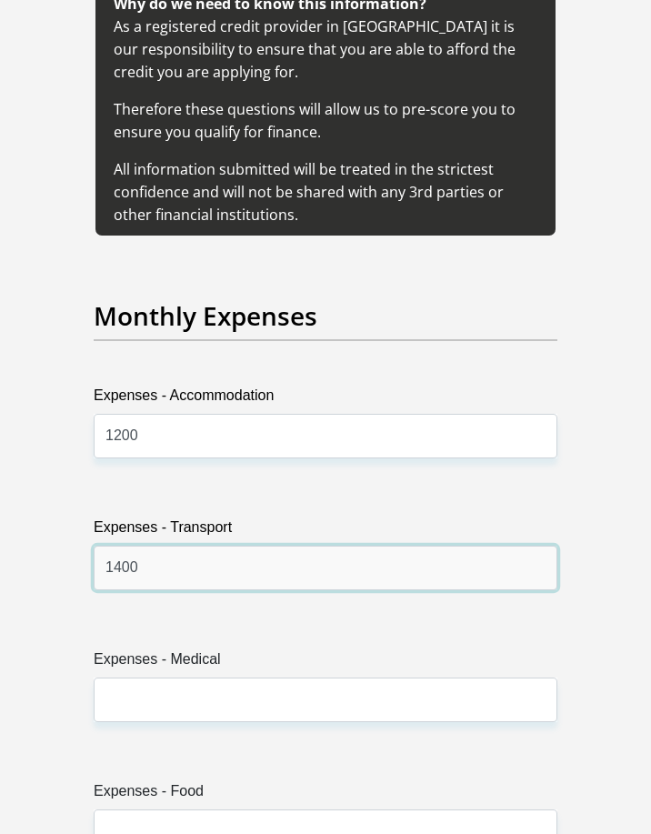
type input "1400"
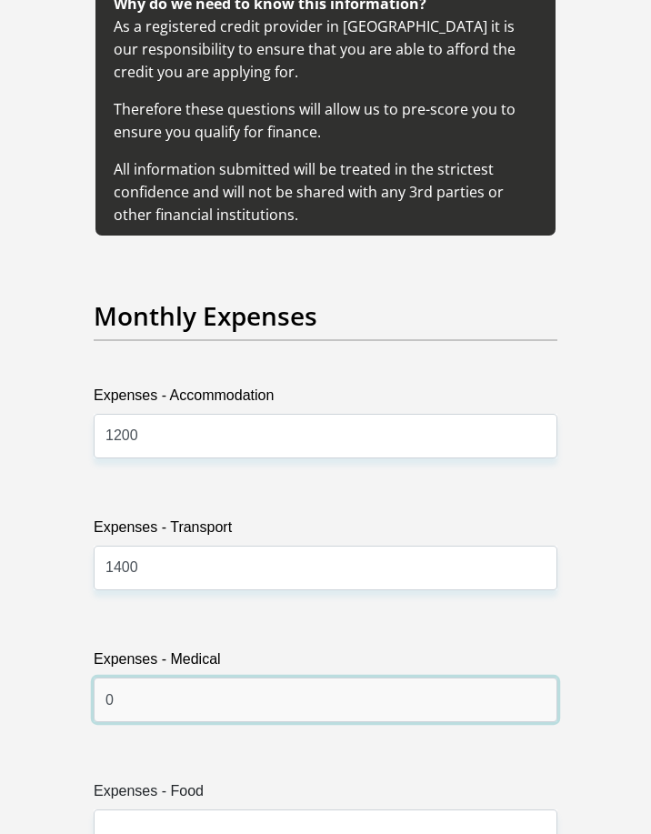
type input "0"
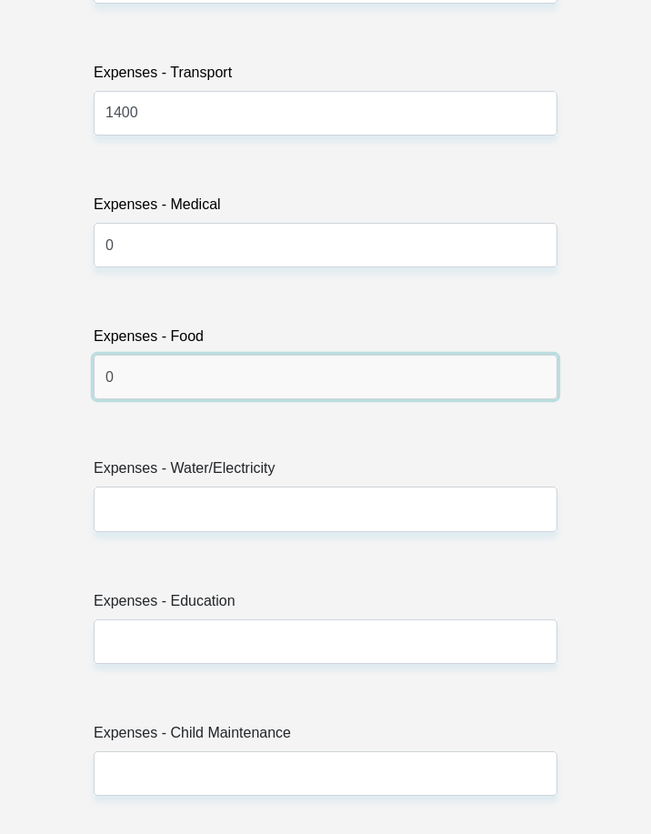
scroll to position [4589, 0]
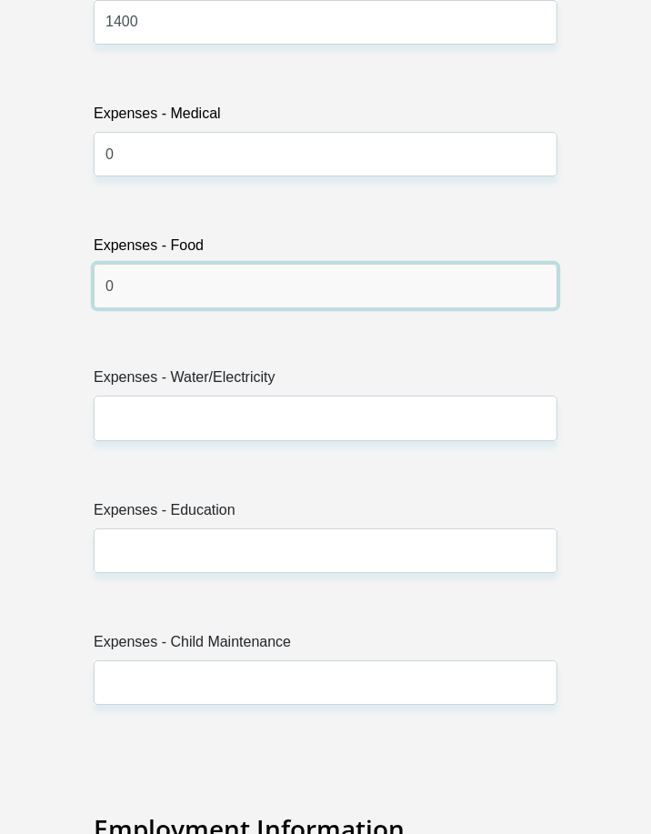
type input "0"
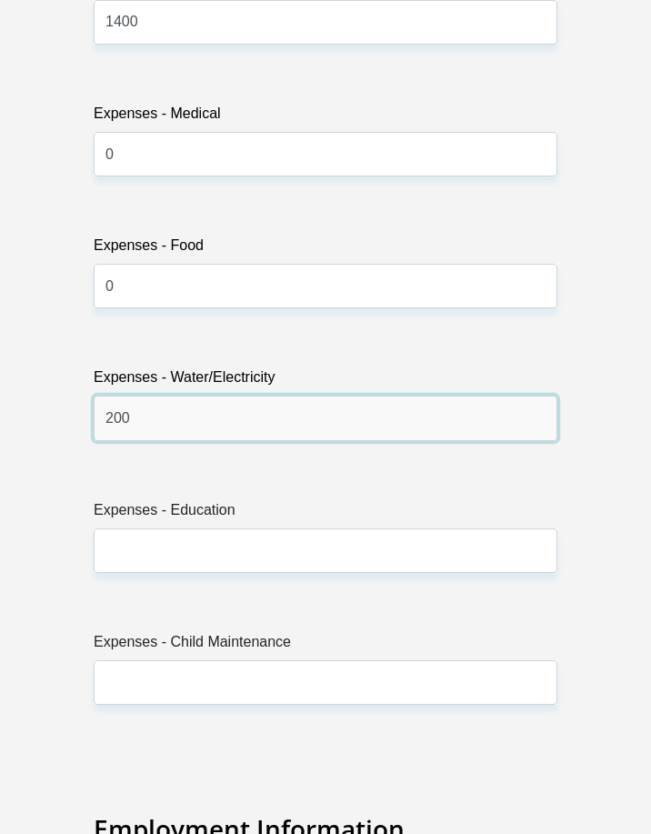
type input "200"
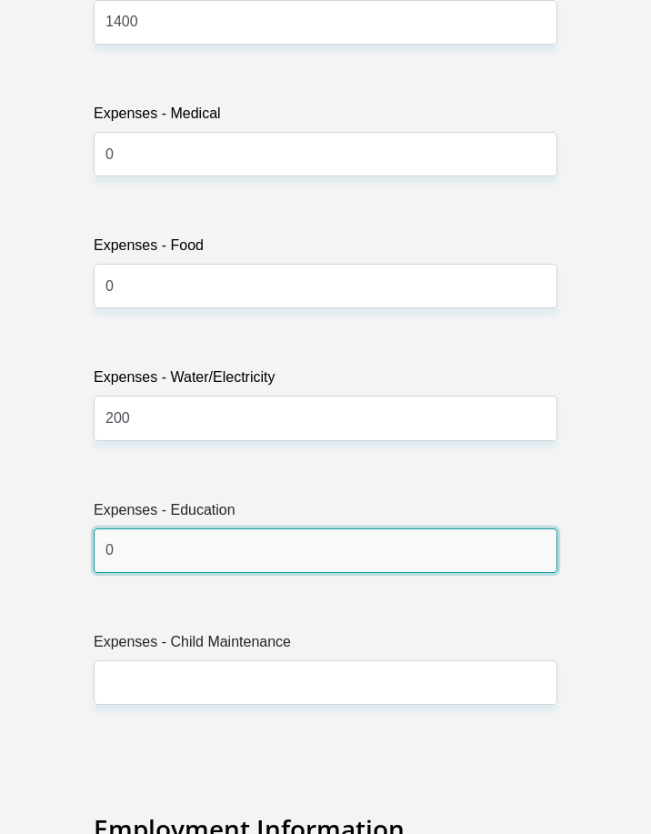
type input "0"
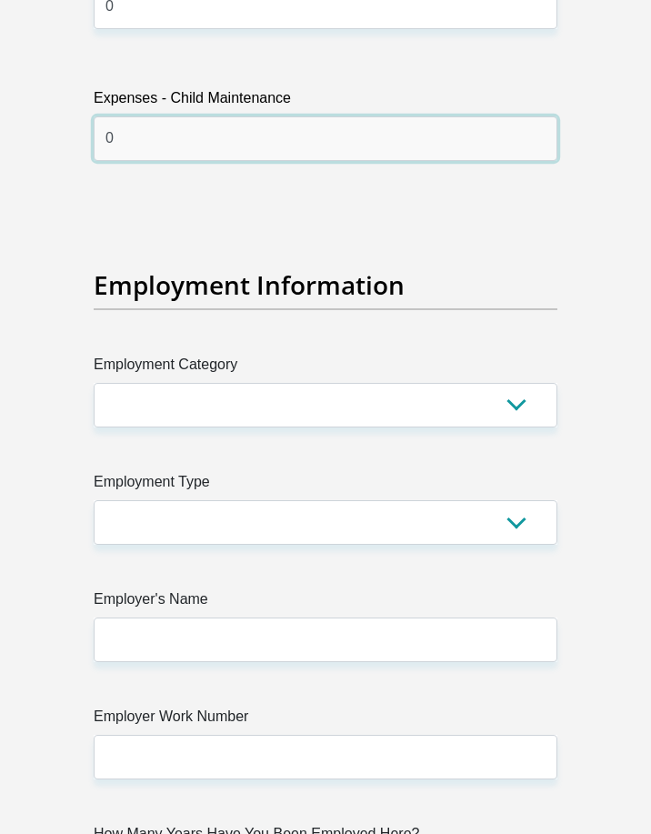
scroll to position [5135, 0]
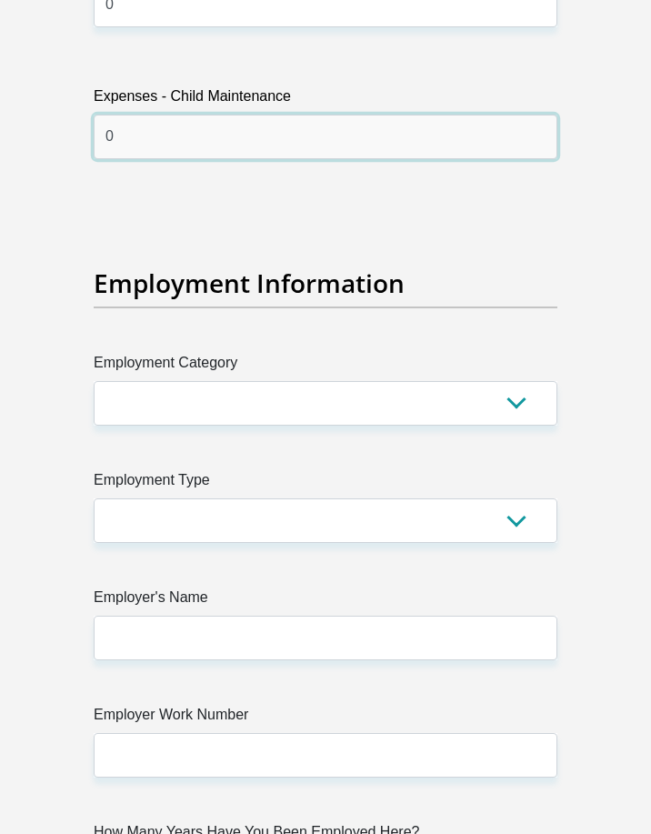
type input "0"
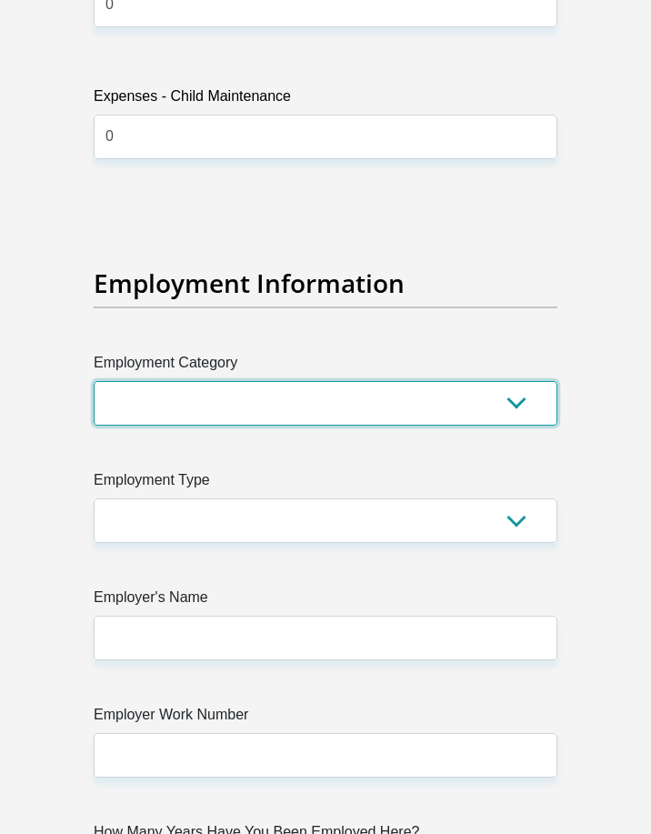
click at [161, 381] on select "AGRICULTURE ALCOHOL & TOBACCO CONSTRUCTION MATERIALS METALLURGY EQUIPMENT FOR R…" at bounding box center [326, 403] width 464 height 45
select select "14"
click at [94, 381] on select "AGRICULTURE ALCOHOL & TOBACCO CONSTRUCTION MATERIALS METALLURGY EQUIPMENT FOR R…" at bounding box center [326, 403] width 464 height 45
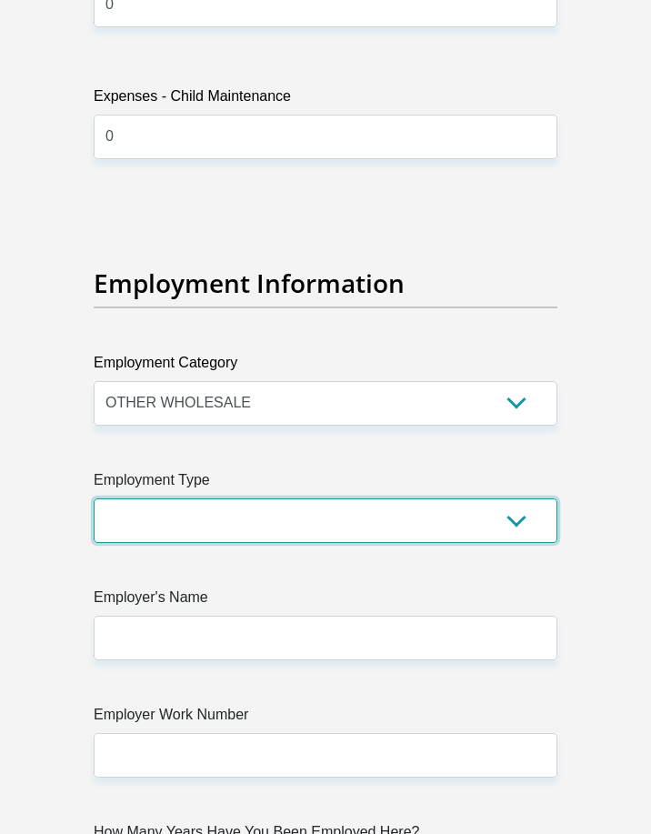
click at [227, 499] on select "College/Lecturer Craft Seller Creative Driver Executive Farmer Forces - Non Com…" at bounding box center [326, 521] width 464 height 45
select select "Unknown/Other"
click at [94, 499] on select "College/Lecturer Craft Seller Creative Driver Executive Farmer Forces - Non Com…" at bounding box center [326, 521] width 464 height 45
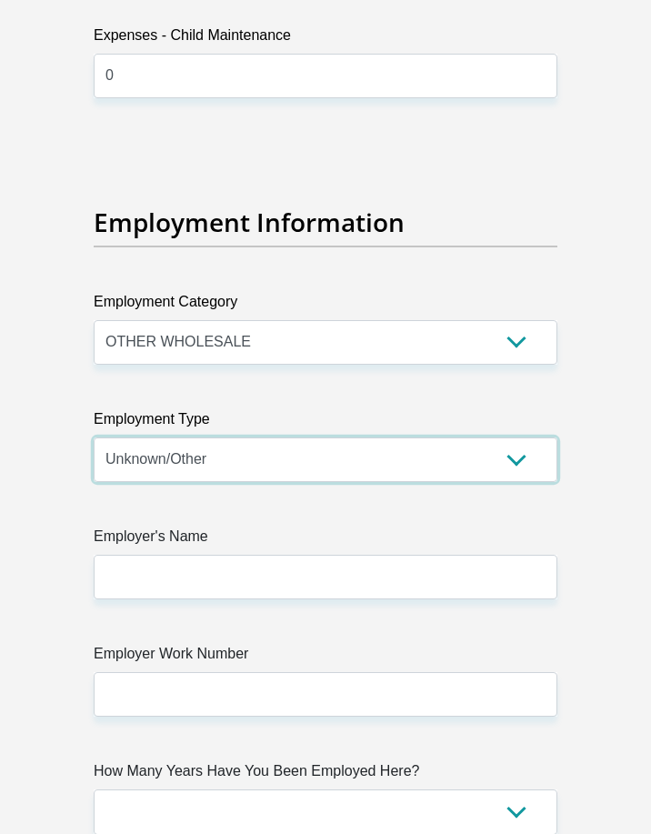
scroll to position [5226, 0]
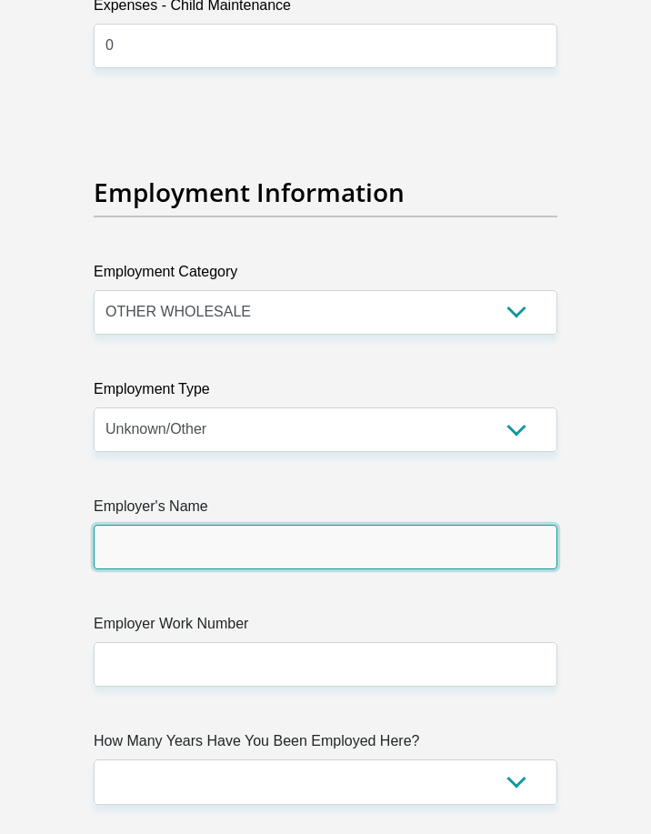
click at [346, 525] on input "Employer's Name" at bounding box center [326, 547] width 464 height 45
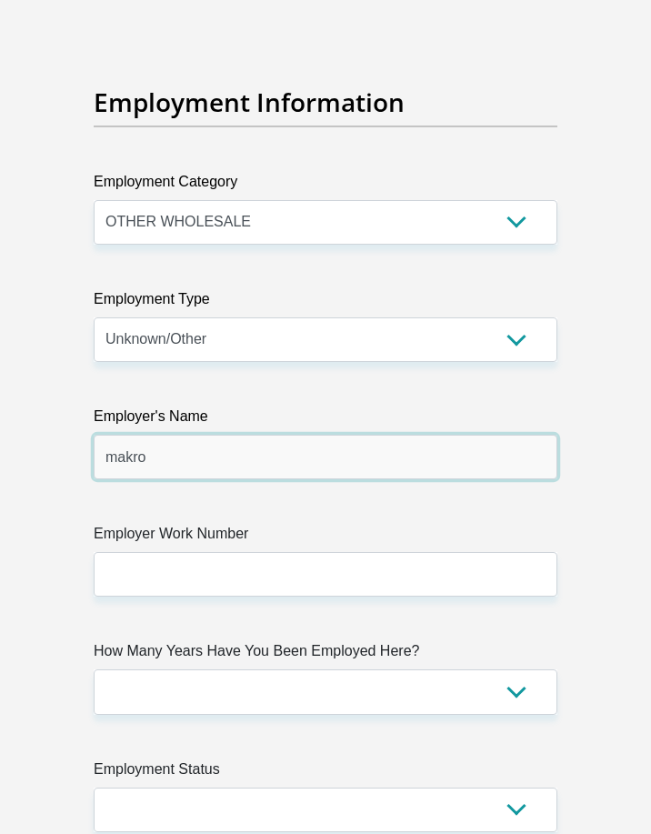
scroll to position [5317, 0]
type input "makro"
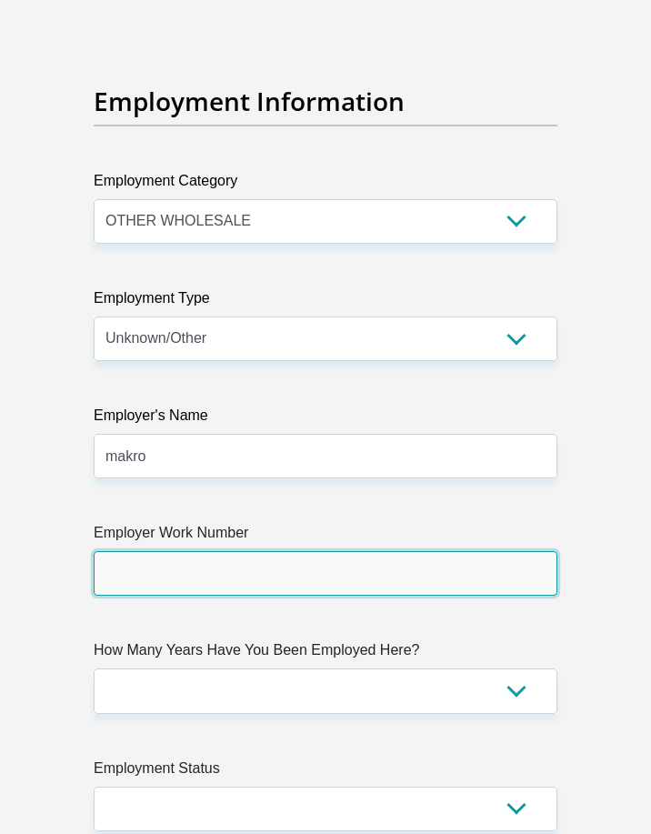
click at [254, 551] on input "Employer Work Number" at bounding box center [326, 573] width 464 height 45
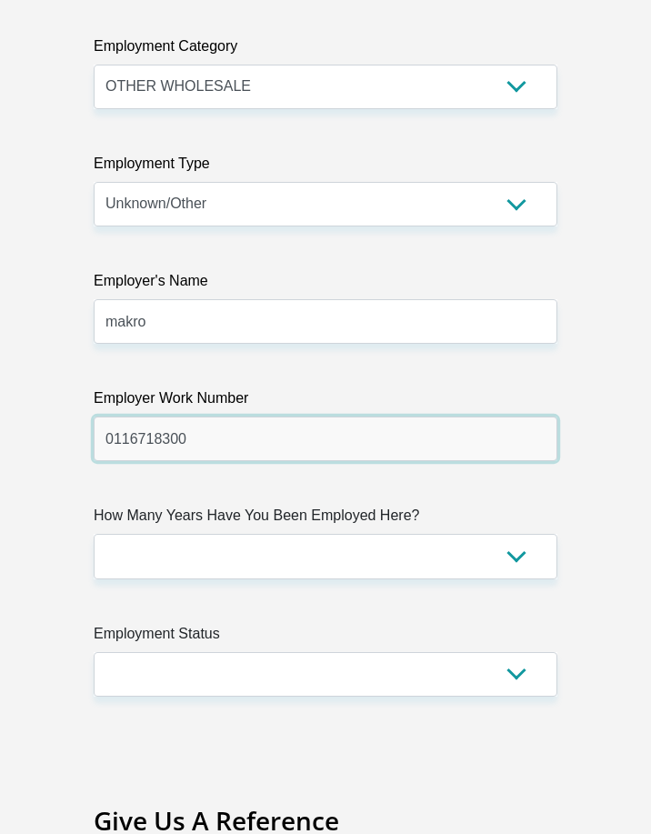
scroll to position [5499, 0]
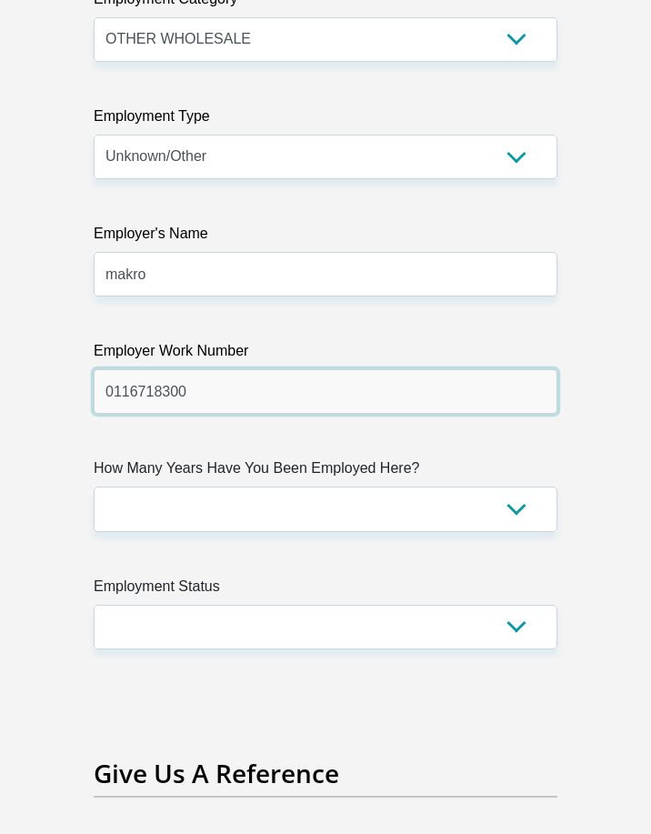
type input "0116718300"
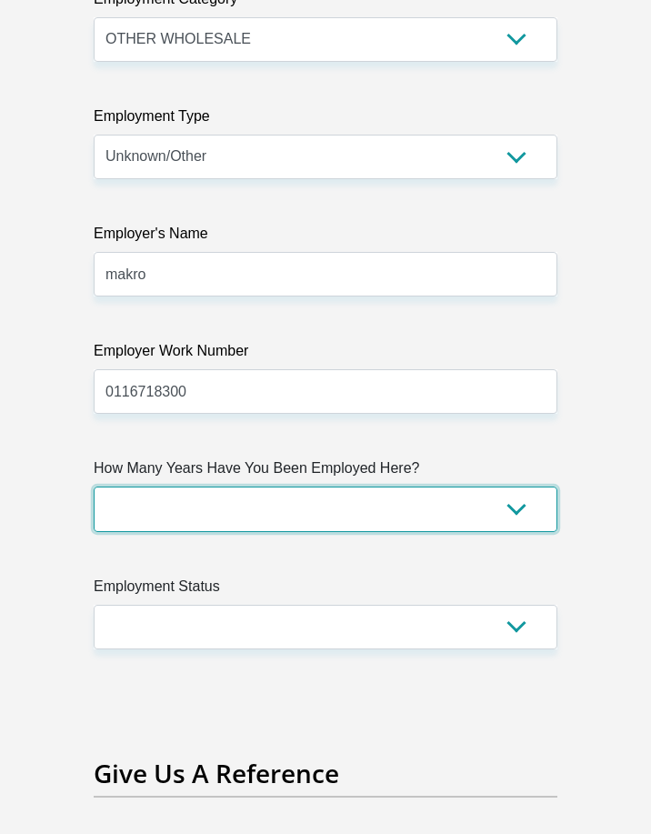
click at [219, 487] on select "less than 1 year 1-3 years 3-5 years 5+ years" at bounding box center [326, 509] width 464 height 45
select select "60"
click at [94, 487] on select "less than 1 year 1-3 years 3-5 years 5+ years" at bounding box center [326, 509] width 464 height 45
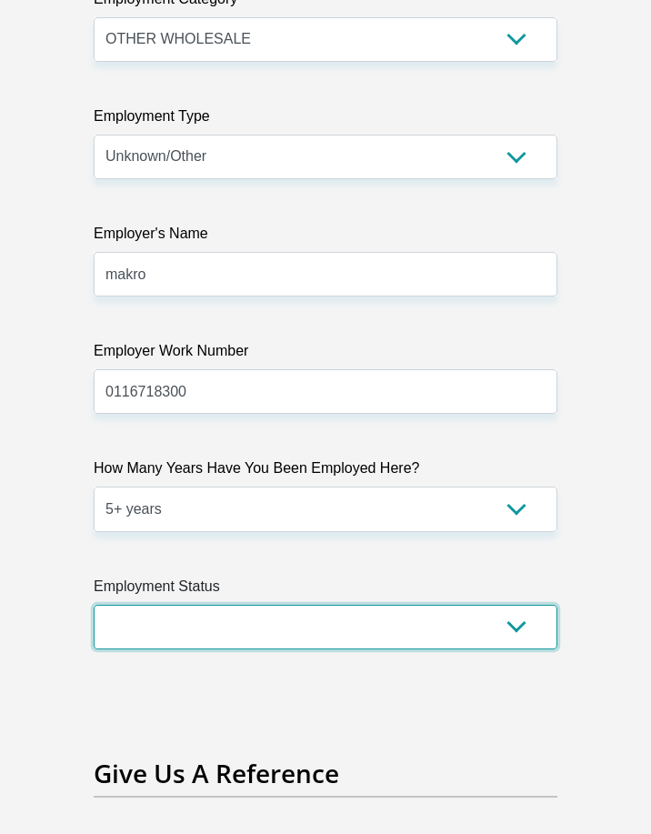
click at [211, 605] on select "Permanent/Full-time Part-time/Casual [DEMOGRAPHIC_DATA] Worker Self-Employed Ho…" at bounding box center [326, 627] width 464 height 45
select select "1"
click at [94, 605] on select "Permanent/Full-time Part-time/Casual [DEMOGRAPHIC_DATA] Worker Self-Employed Ho…" at bounding box center [326, 627] width 464 height 45
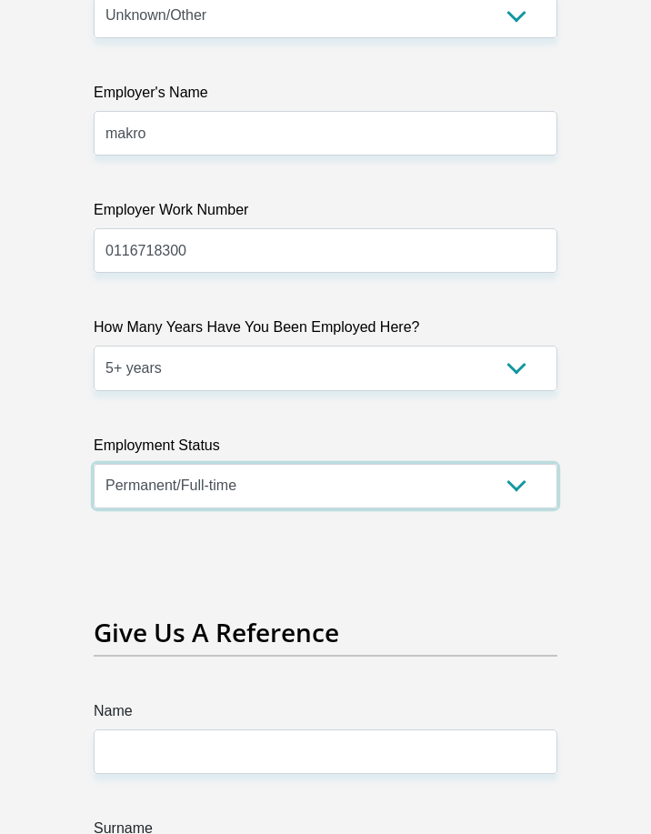
scroll to position [5954, 0]
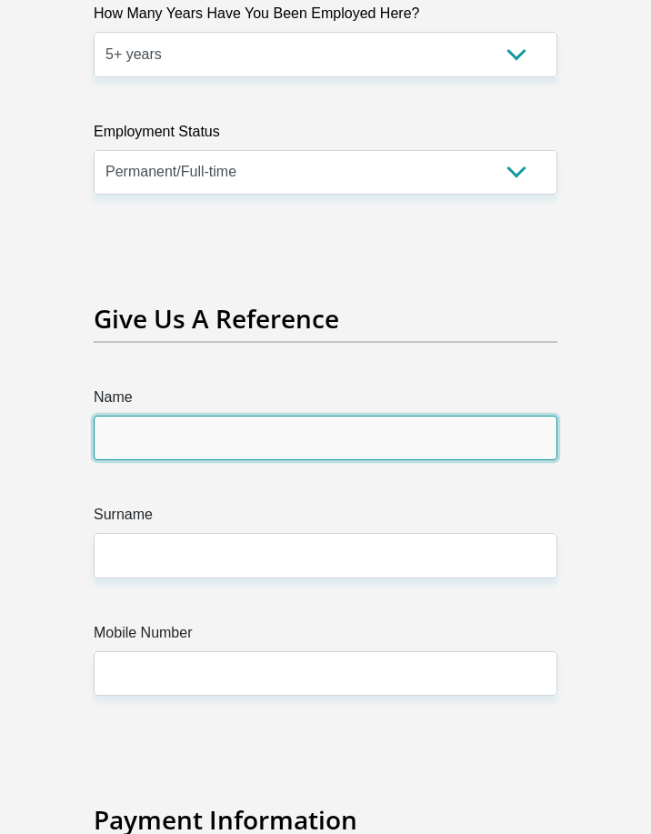
click at [151, 416] on input "Name" at bounding box center [326, 438] width 464 height 45
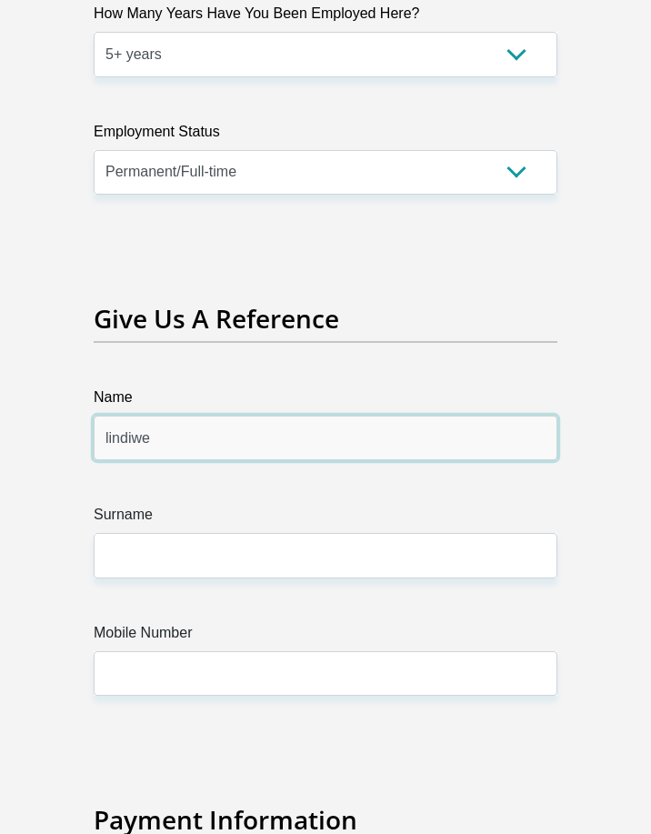
type input "lindiwe"
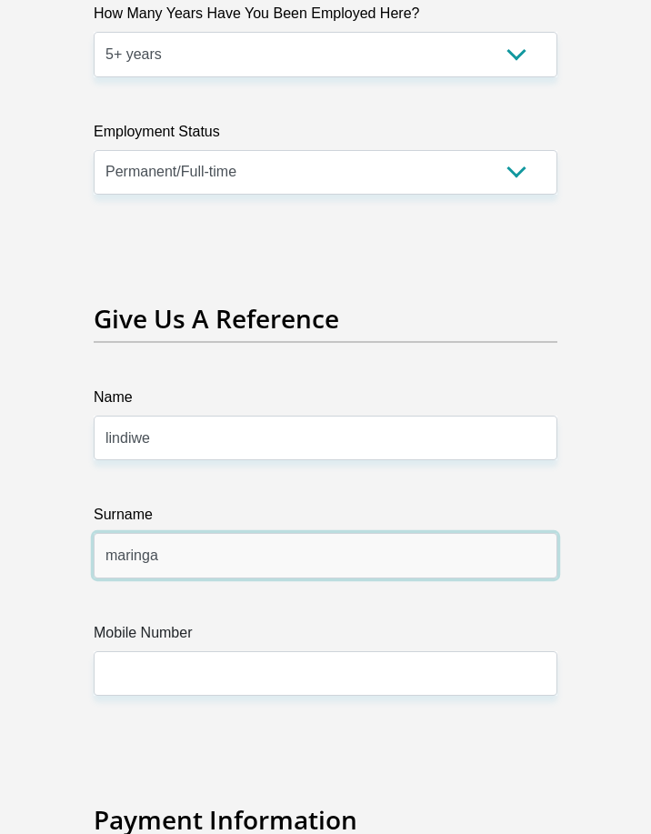
type input "maringa"
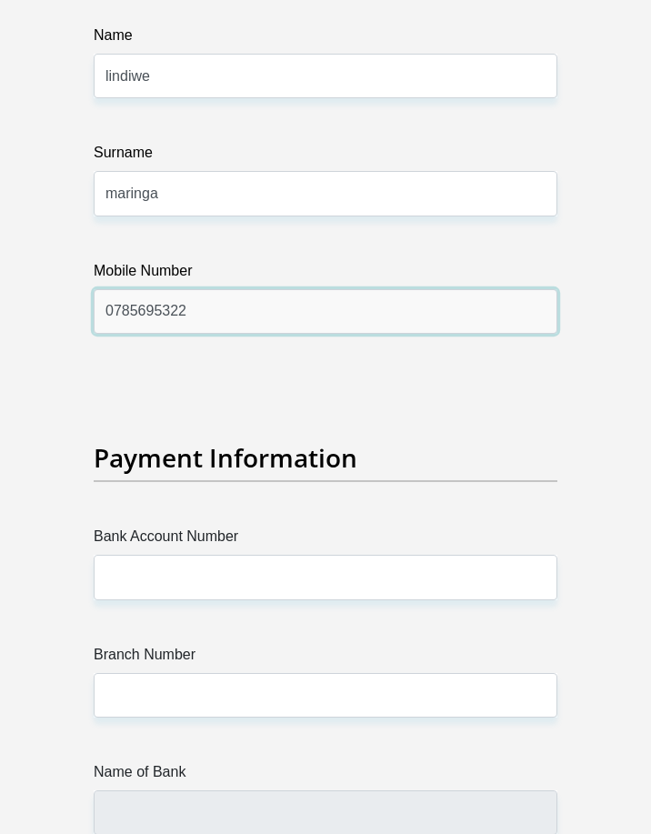
scroll to position [6318, 0]
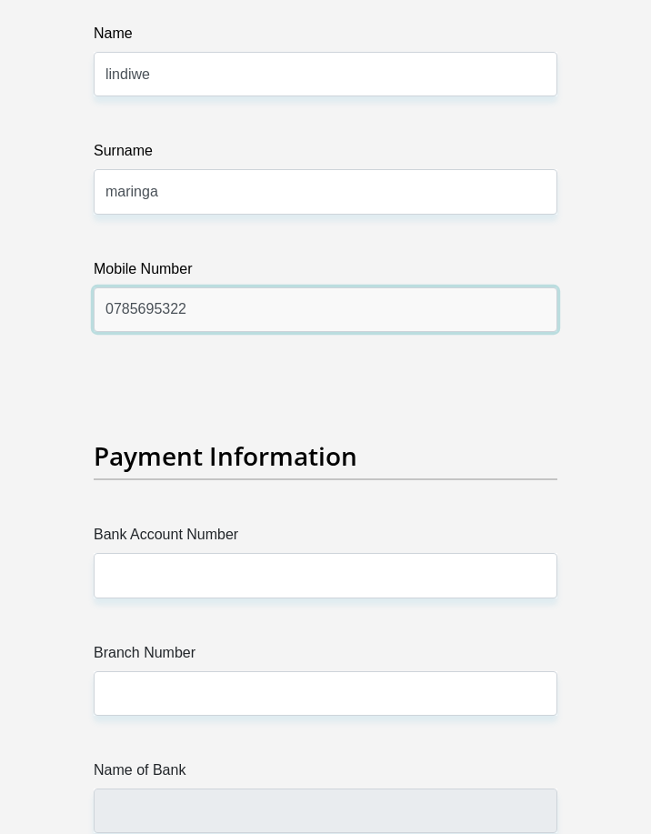
type input "0785695322"
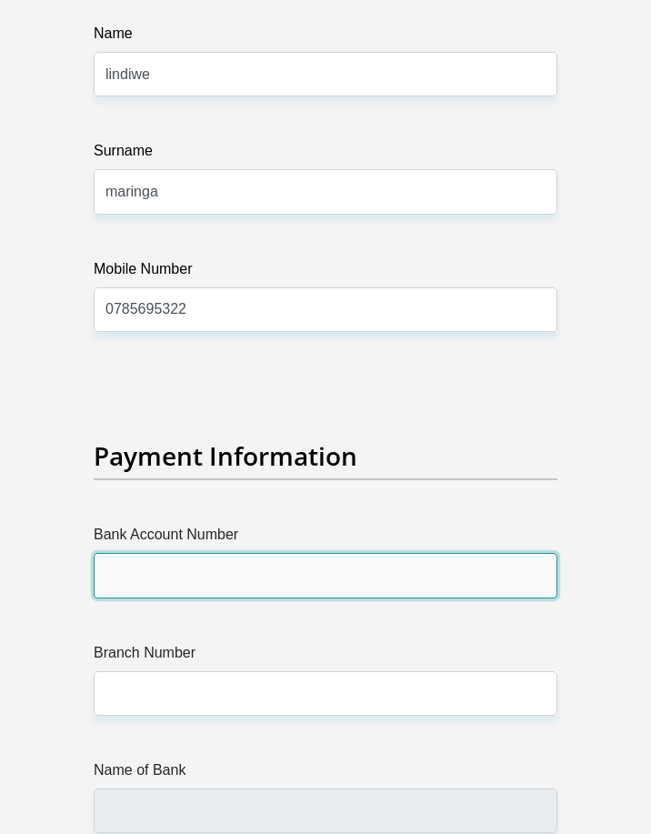
click at [227, 553] on input "Bank Account Number" at bounding box center [326, 575] width 464 height 45
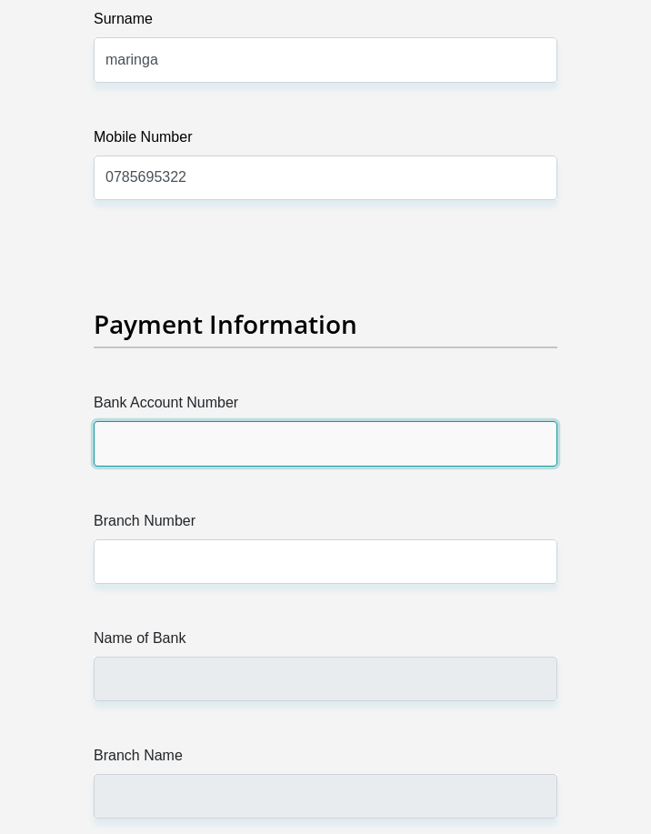
scroll to position [6500, 0]
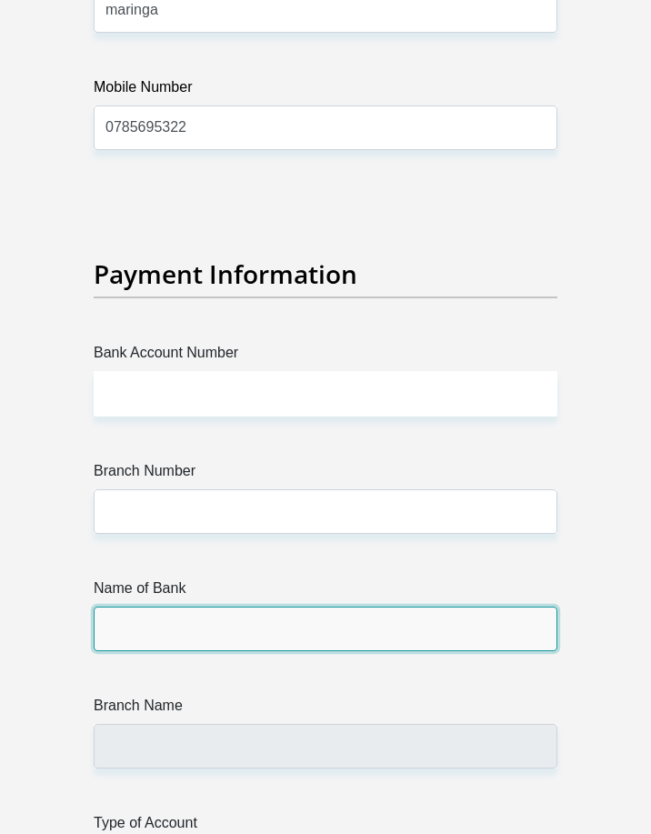
click at [196, 607] on input "Name of Bank" at bounding box center [326, 629] width 464 height 45
click at [198, 607] on input "Name of Bank" at bounding box center [326, 629] width 464 height 45
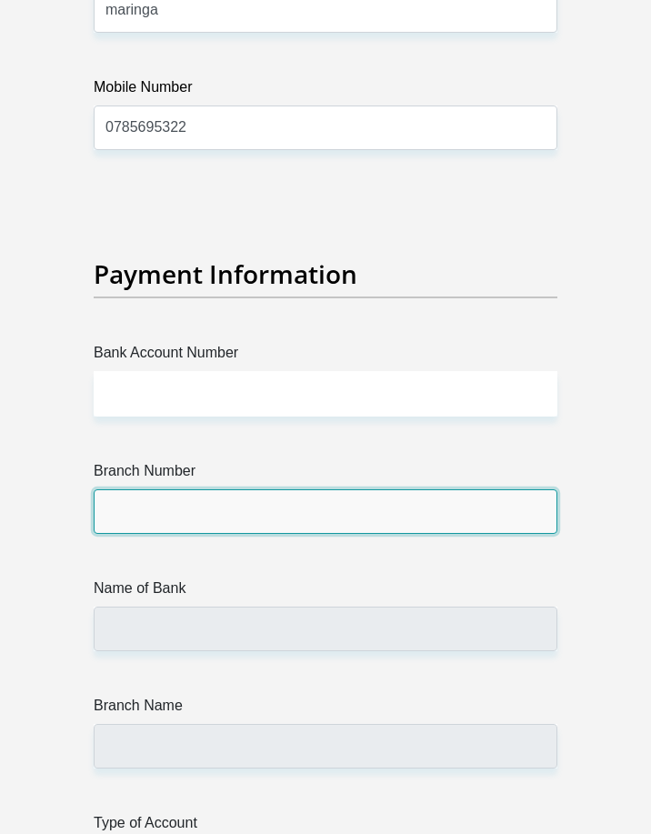
click at [138, 490] on input "Branch Number" at bounding box center [326, 512] width 464 height 45
click at [139, 490] on input "Branch Number" at bounding box center [326, 512] width 464 height 45
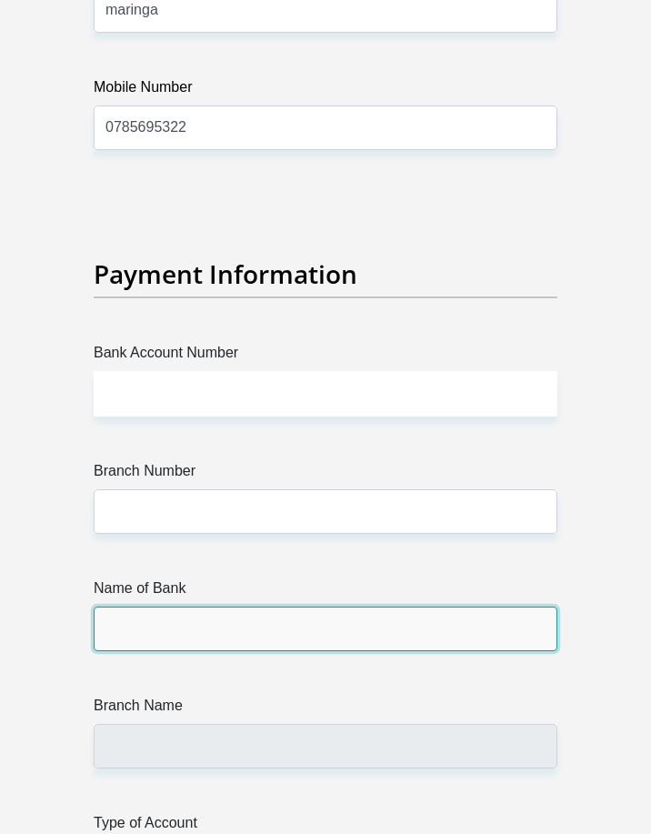
click at [170, 607] on input "Name of Bank" at bounding box center [326, 629] width 464 height 45
click at [171, 607] on input "Name of Bank" at bounding box center [326, 629] width 464 height 45
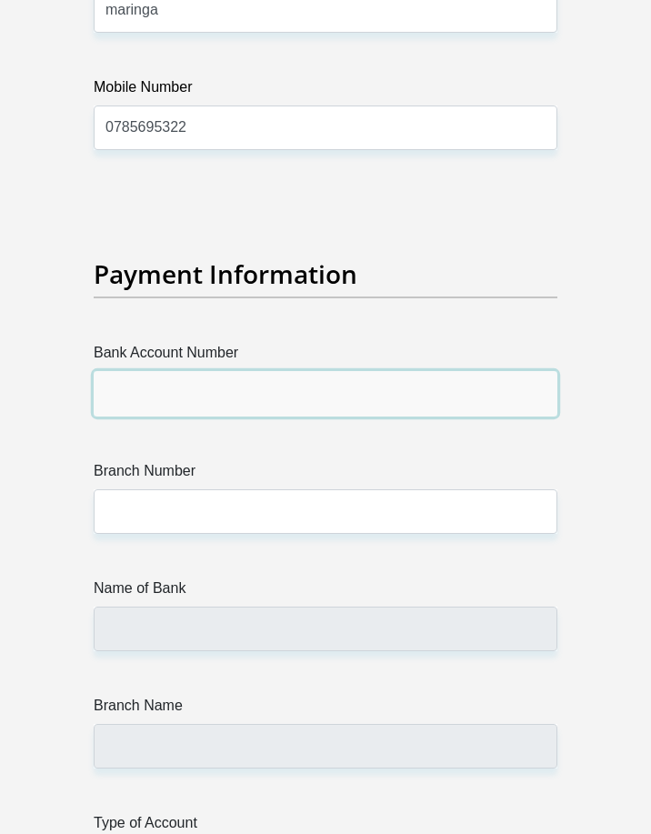
click at [166, 371] on input "Bank Account Number" at bounding box center [326, 393] width 464 height 45
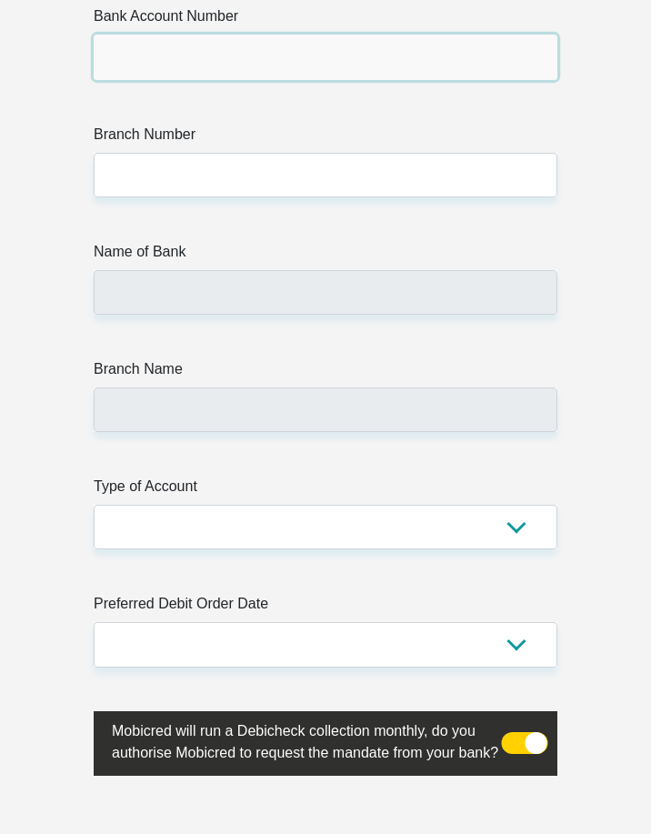
scroll to position [6864, 0]
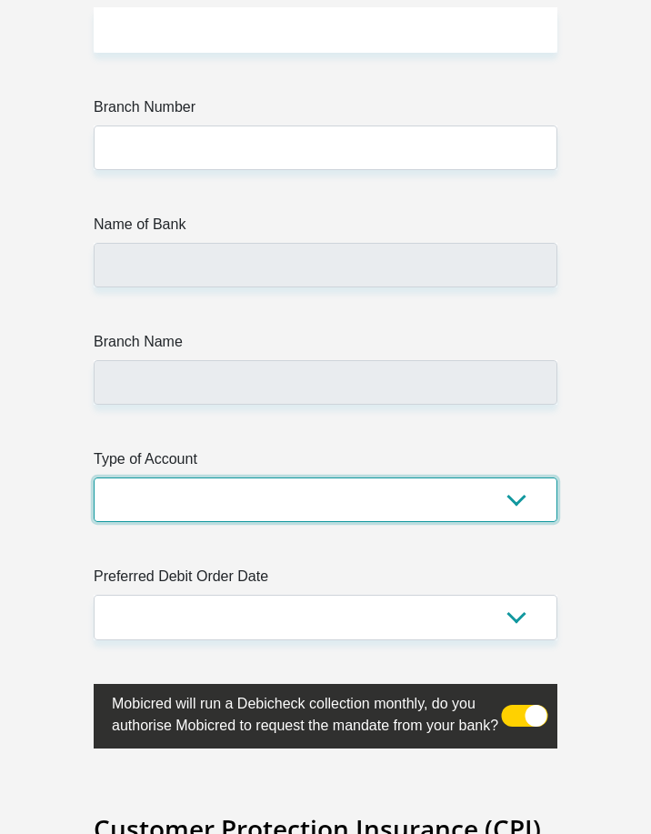
click at [278, 478] on select "Cheque Savings" at bounding box center [326, 500] width 464 height 45
select select "SAV"
click at [94, 478] on select "Cheque Savings" at bounding box center [326, 500] width 464 height 45
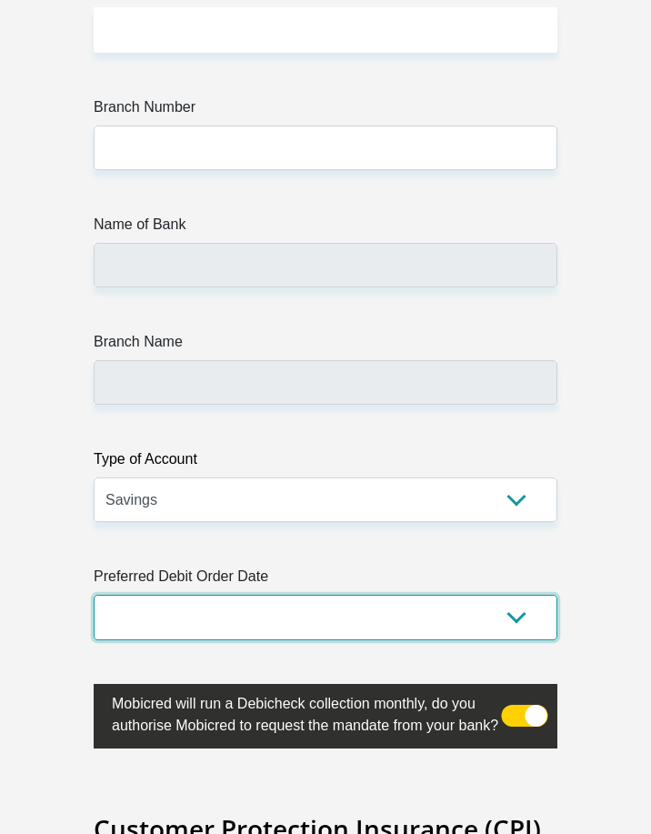
click at [294, 595] on select "1st 2nd 3rd 4th 5th 7th 18th 19th 20th 21st 22nd 23rd 24th 25th 26th 27th 28th …" at bounding box center [326, 617] width 464 height 45
select select "25"
click at [94, 595] on select "1st 2nd 3rd 4th 5th 7th 18th 19th 20th 21st 22nd 23rd 24th 25th 26th 27th 28th …" at bounding box center [326, 617] width 464 height 45
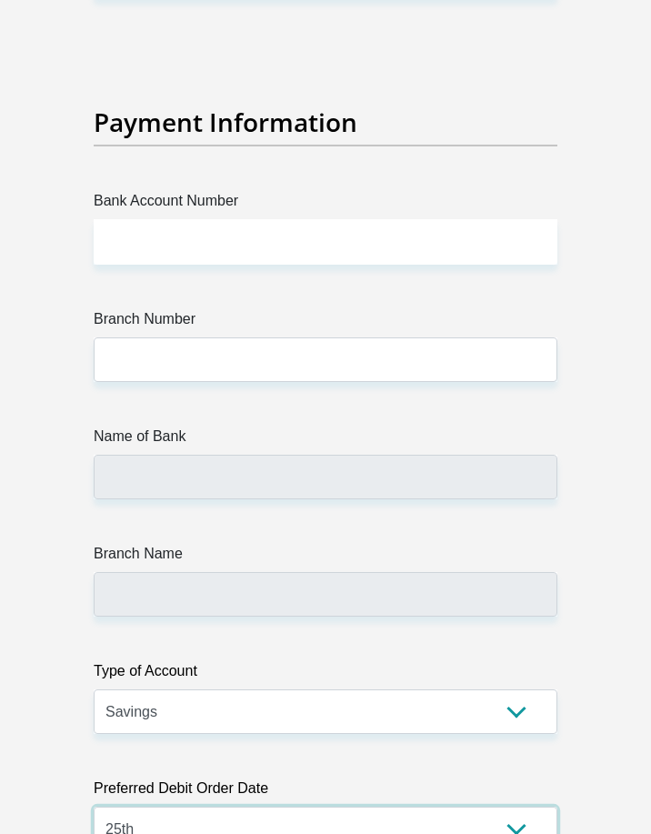
scroll to position [6591, 0]
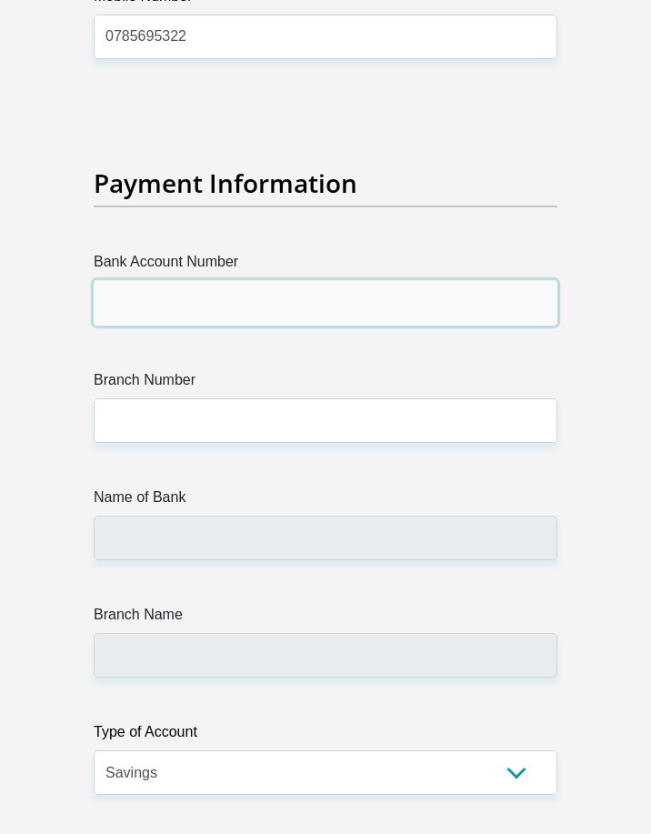
click at [190, 280] on input "Bank Account Number" at bounding box center [326, 302] width 464 height 45
type input "1359447294"
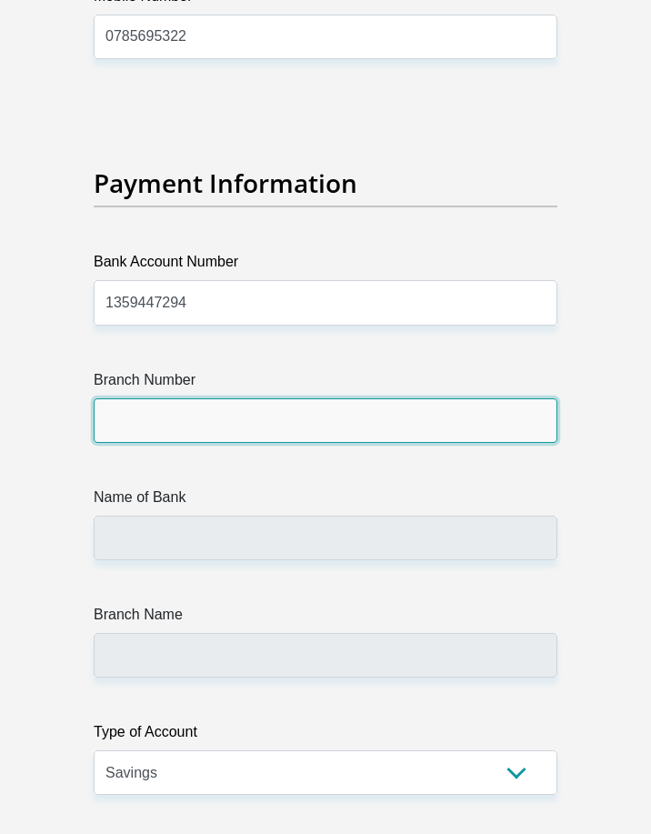
click at [166, 399] on input "Branch Number" at bounding box center [326, 421] width 464 height 45
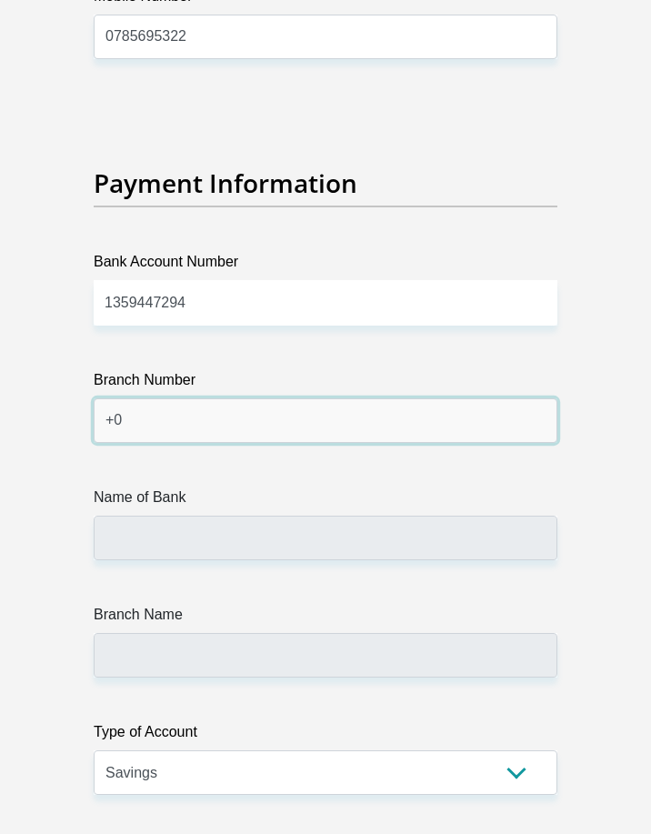
type input "+"
type input "0522"
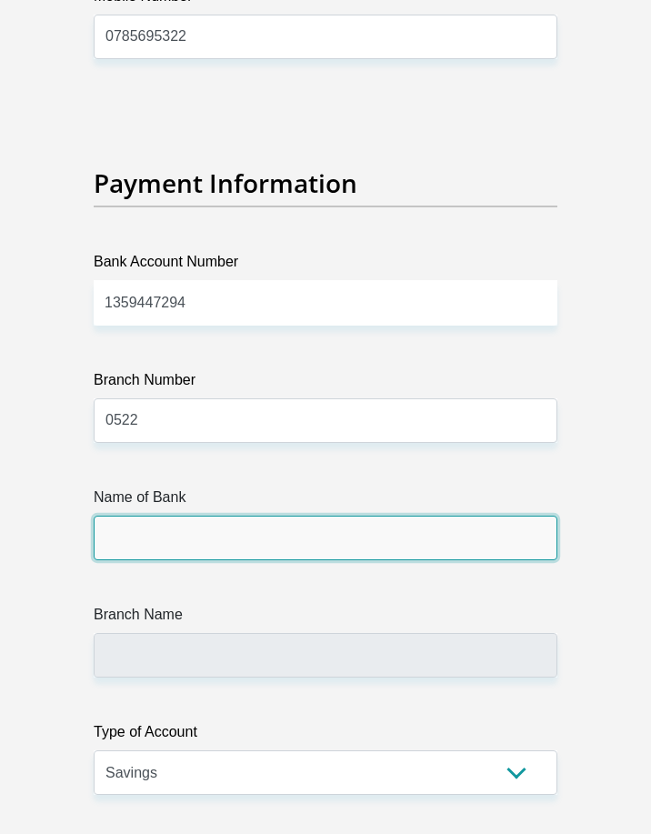
click at [195, 516] on input "Name of Bank" at bounding box center [326, 538] width 464 height 45
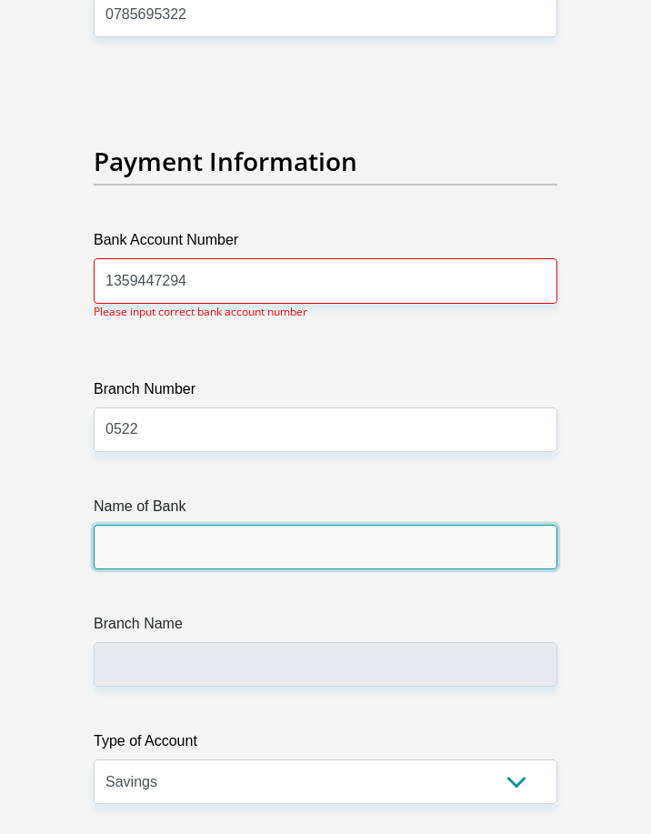
scroll to position [6614, 0]
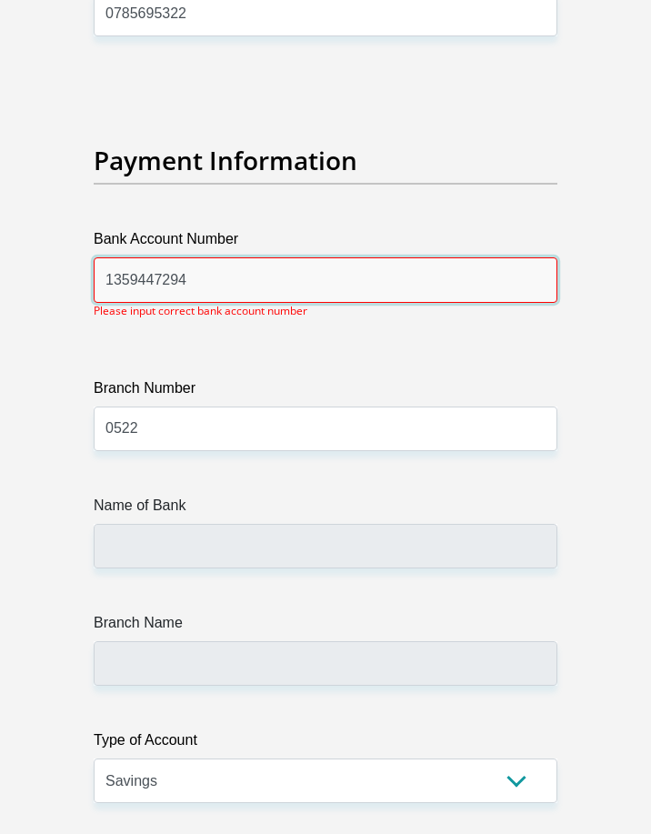
click at [225, 257] on input "1359447294" at bounding box center [326, 279] width 464 height 45
type input "1359447294"
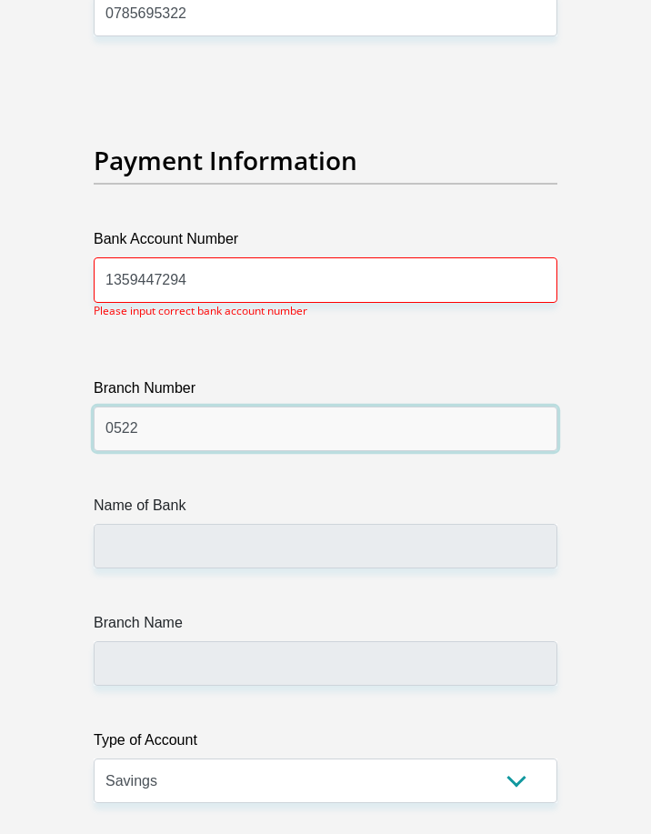
click at [213, 407] on input "0522" at bounding box center [326, 429] width 464 height 45
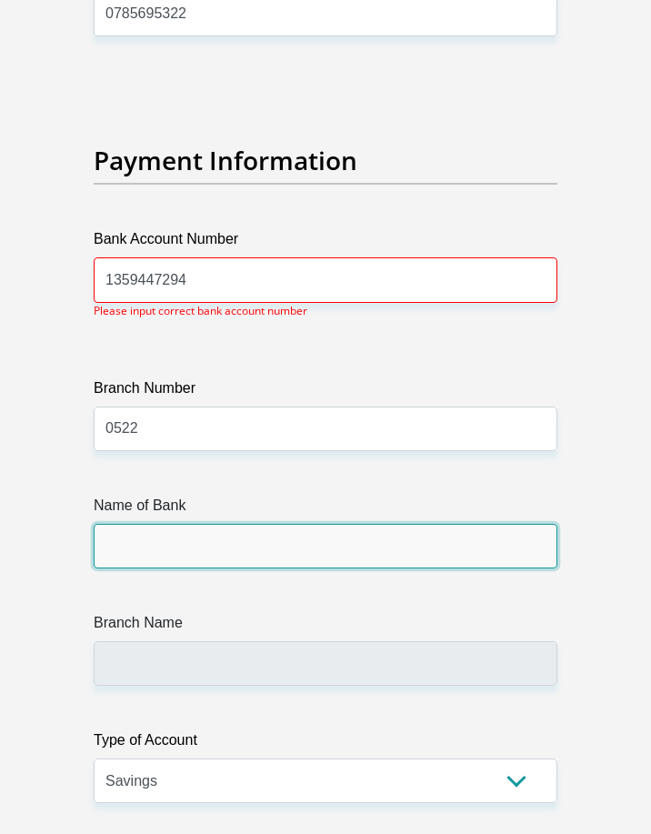
click at [215, 524] on input "Name of Bank" at bounding box center [326, 546] width 464 height 45
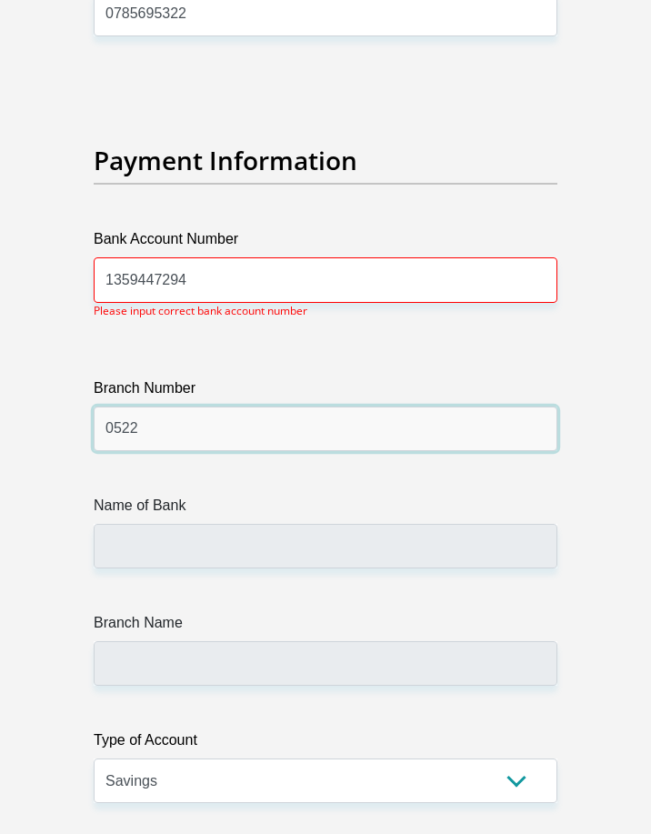
click at [167, 411] on input "0522" at bounding box center [326, 429] width 464 height 45
type input "0"
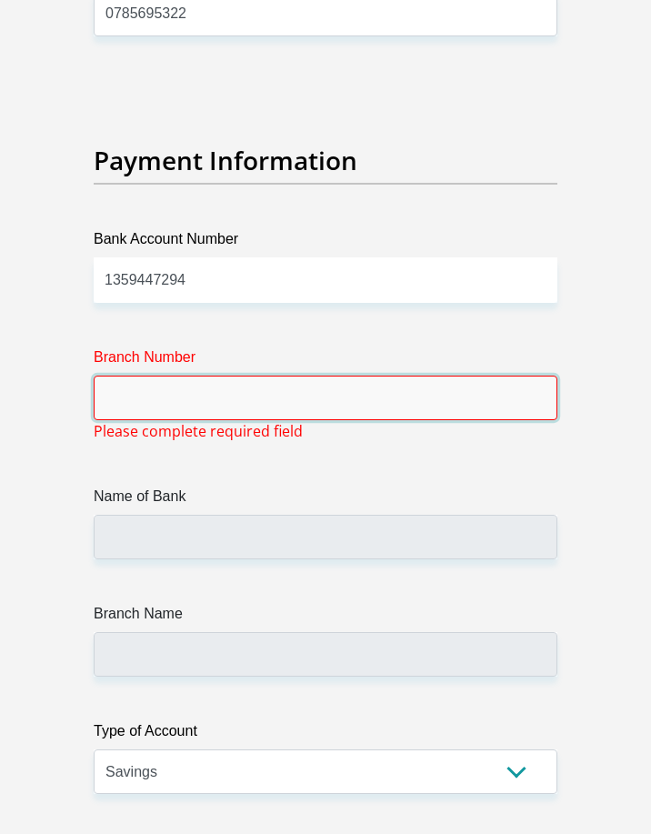
click at [182, 381] on input "Branch Number" at bounding box center [326, 398] width 464 height 45
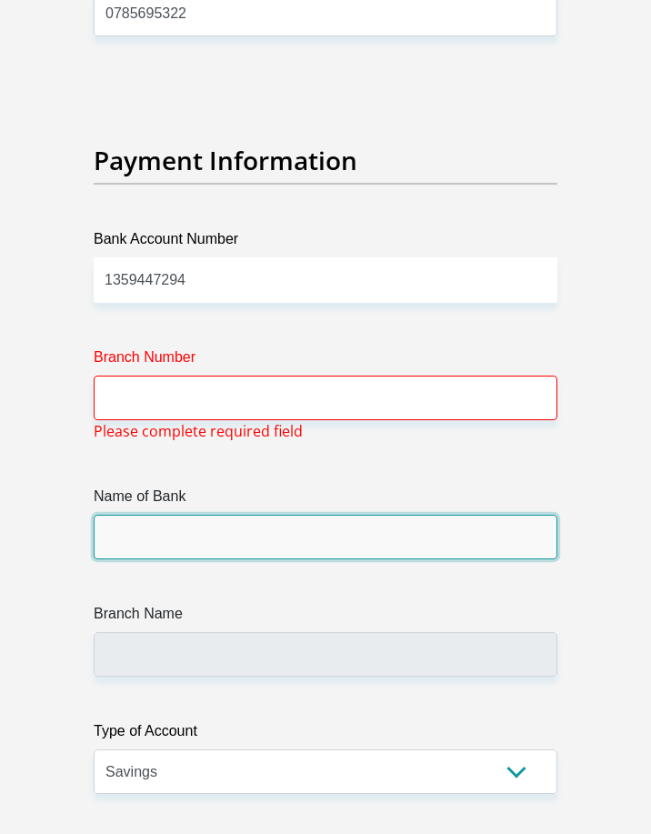
click at [189, 515] on input "Name of Bank" at bounding box center [326, 537] width 464 height 45
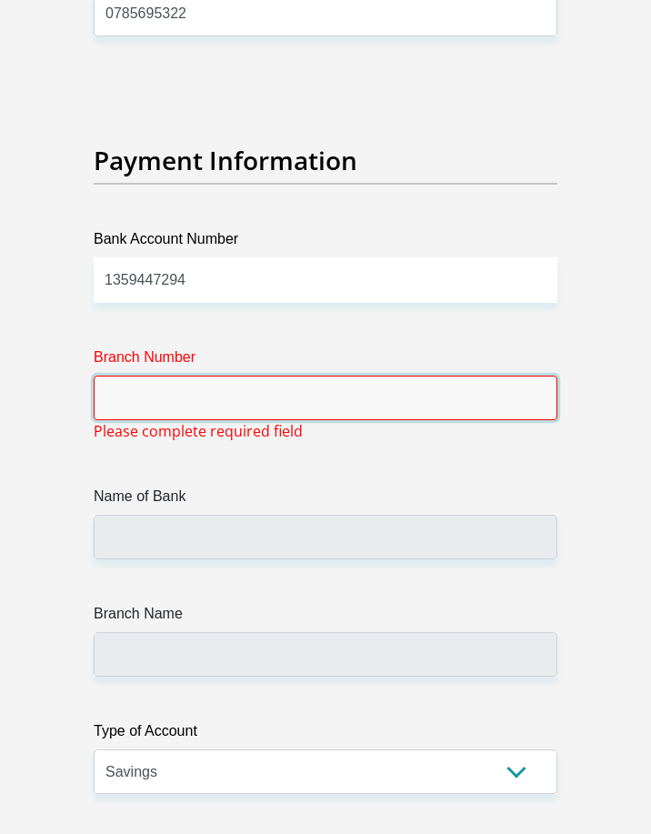
click at [151, 376] on input "Branch Number" at bounding box center [326, 398] width 464 height 45
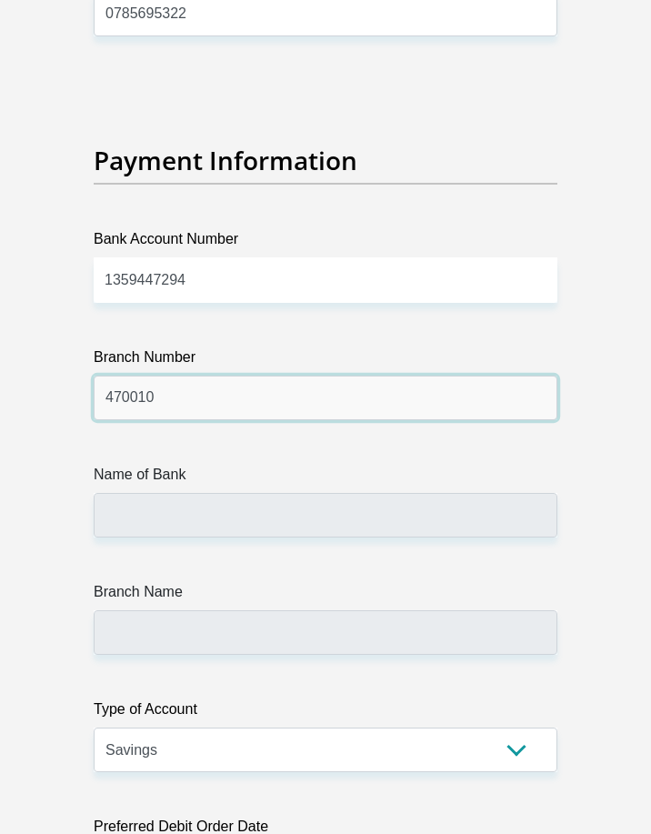
type input "470010"
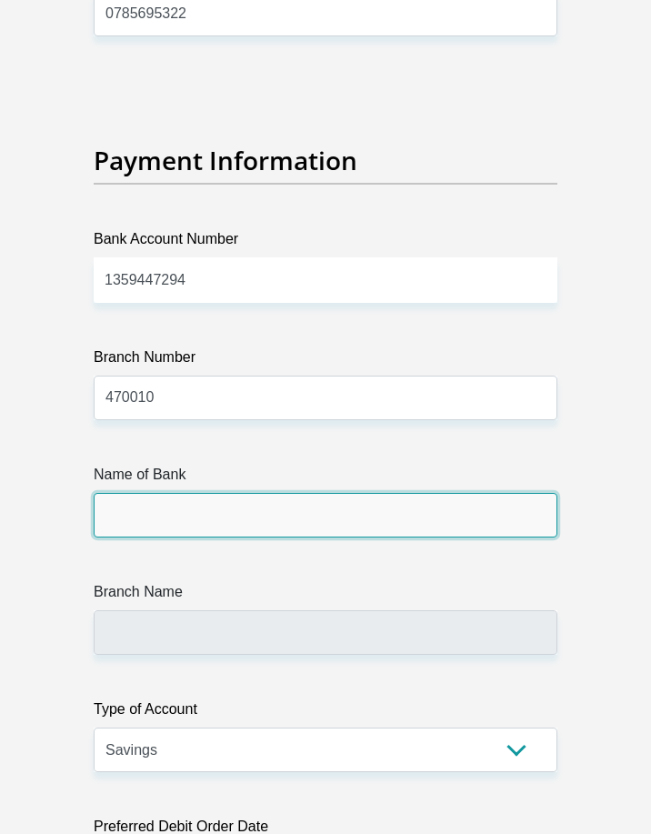
click at [288, 493] on input "Name of Bank" at bounding box center [326, 515] width 464 height 45
type input "CAPITEC BANK LIMITED"
type input "CAPITEC BANK CPC"
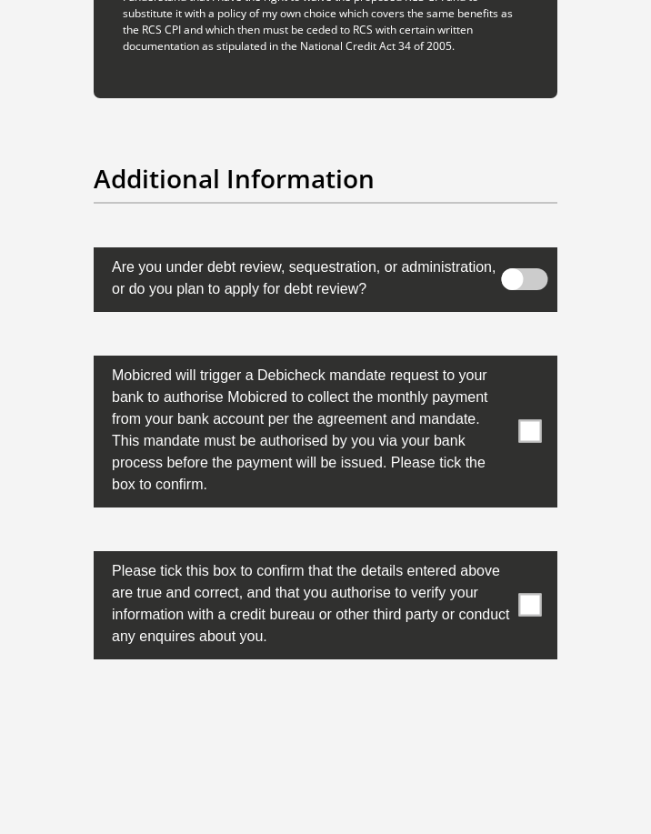
scroll to position [8615, 0]
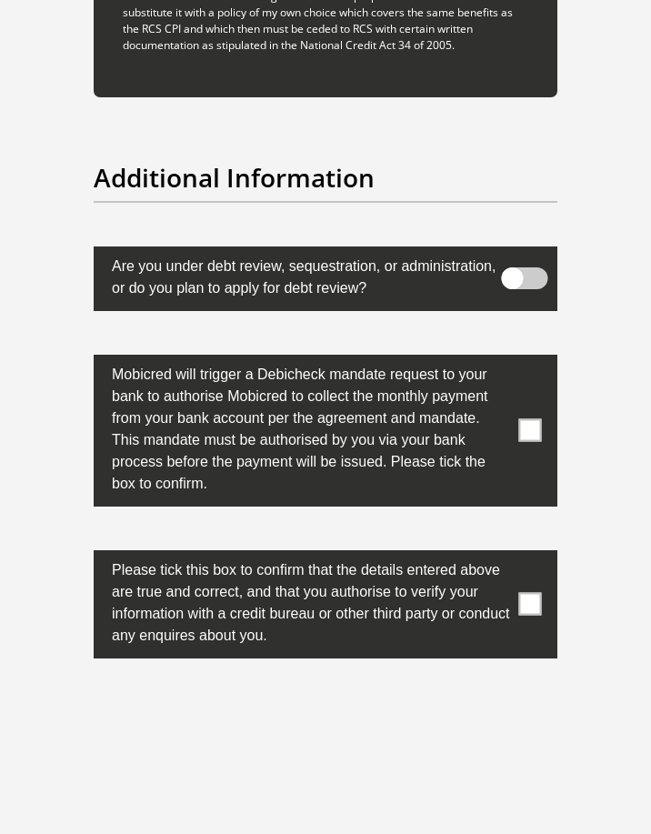
click at [526, 419] on span at bounding box center [531, 430] width 23 height 23
click at [517, 359] on input "checkbox" at bounding box center [517, 359] width 0 height 0
click at [538, 593] on span at bounding box center [531, 604] width 23 height 23
click at [517, 555] on input "checkbox" at bounding box center [517, 555] width 0 height 0
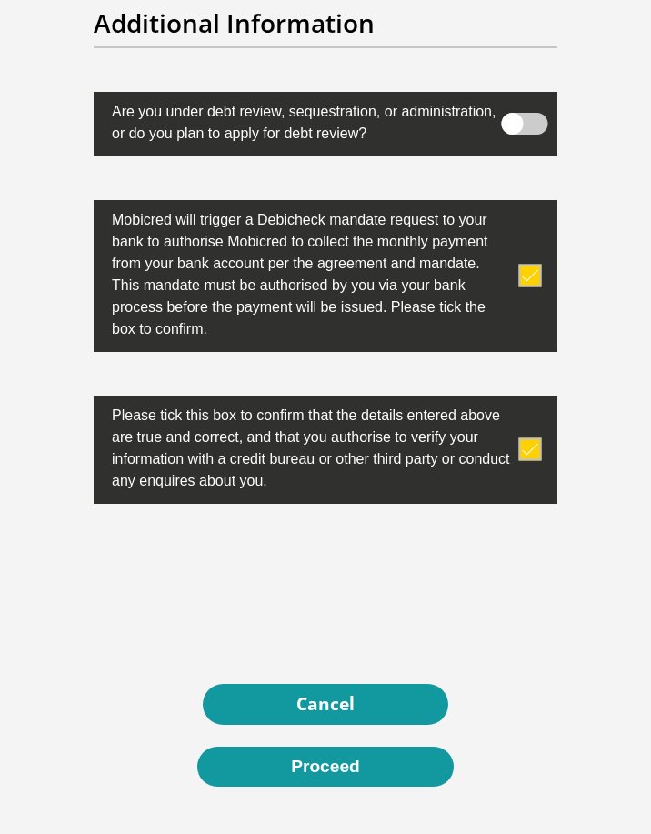
scroll to position [8919, 0]
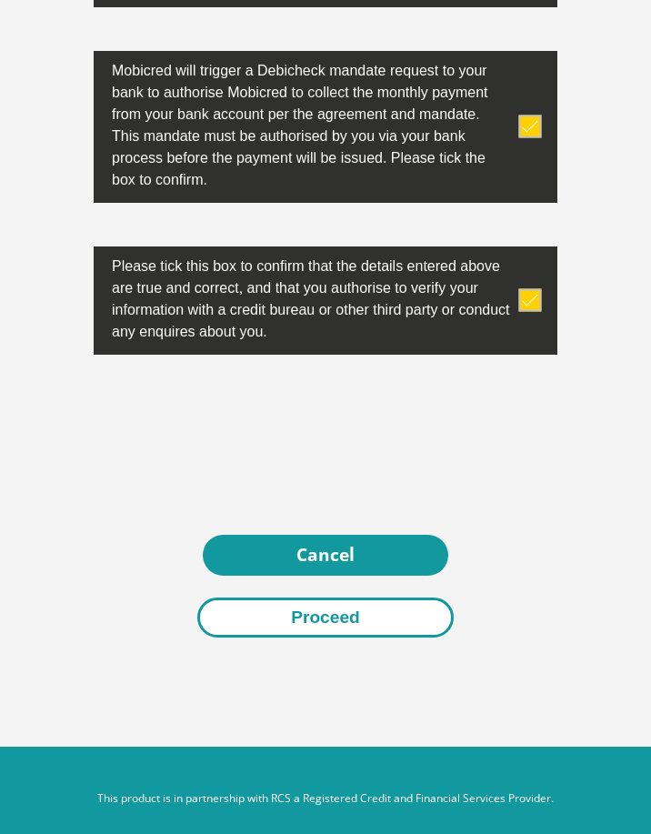
click at [338, 602] on button "Proceed" at bounding box center [325, 618] width 257 height 41
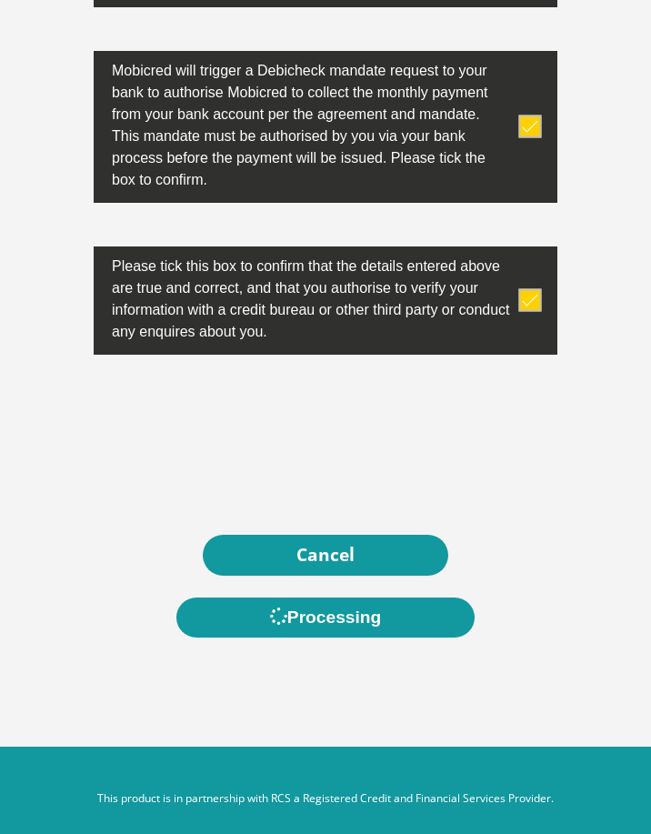
scroll to position [0, 0]
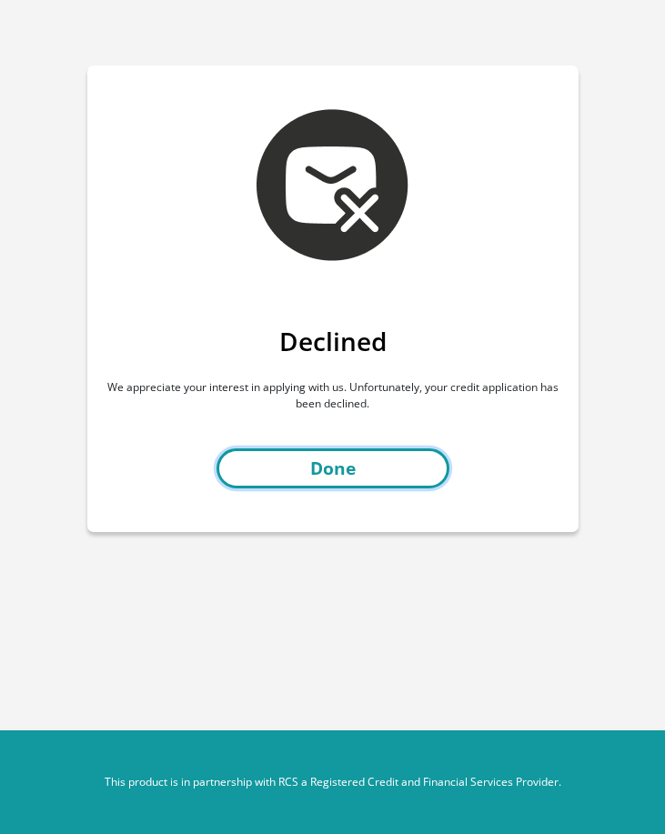
click at [370, 472] on link "Done" at bounding box center [333, 469] width 233 height 41
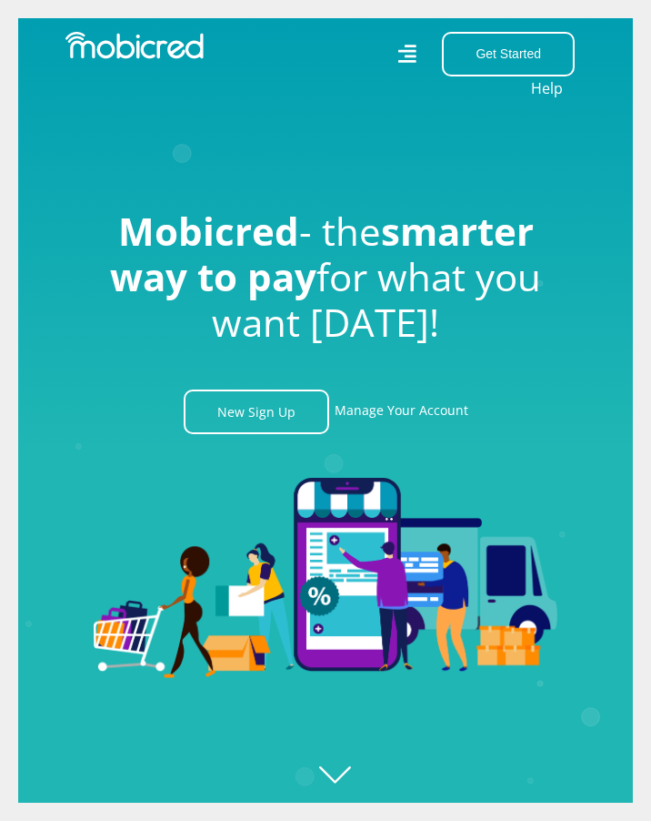
scroll to position [0, 5896]
